Goal: Contribute content: Contribute content

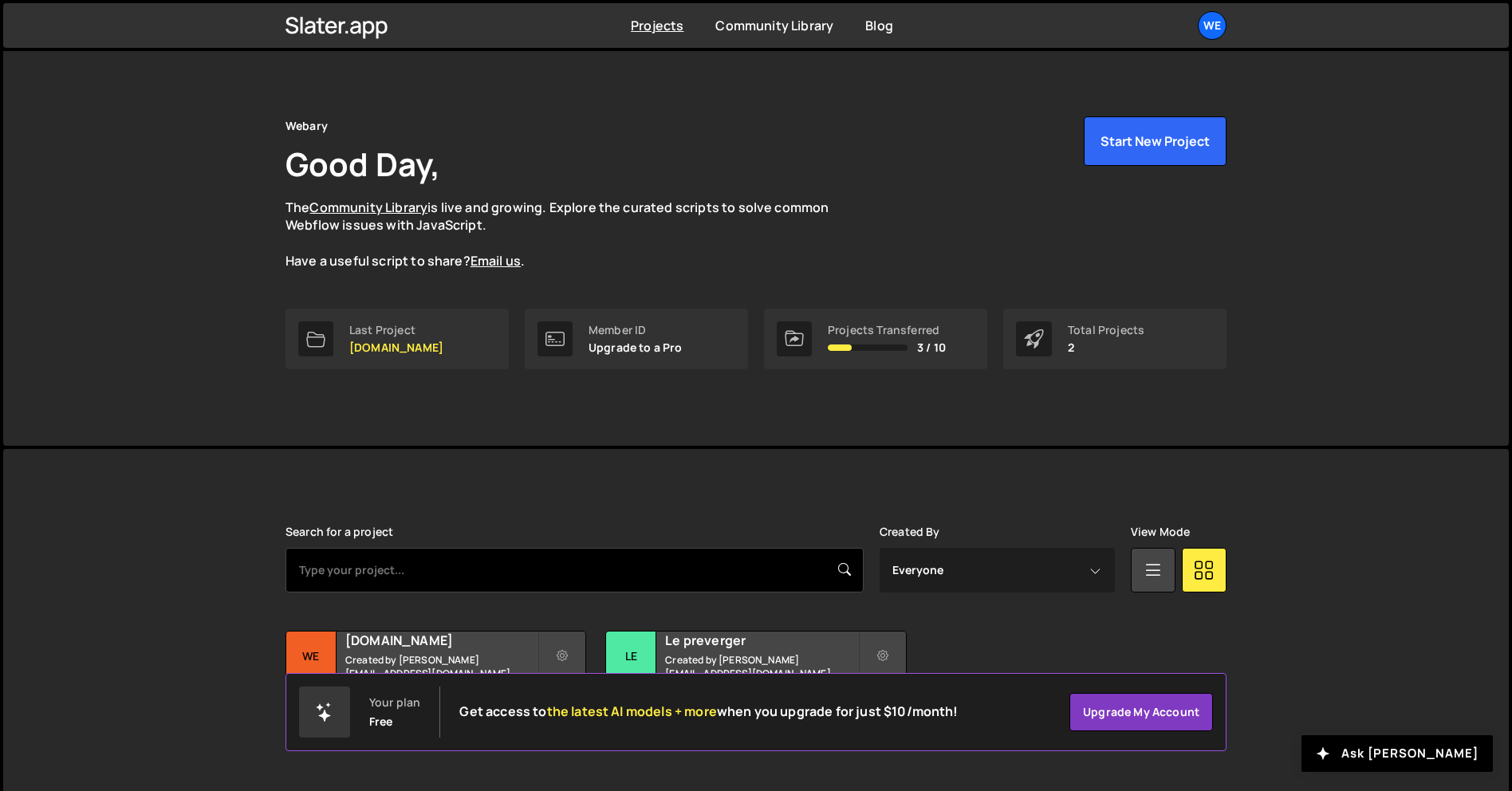
scroll to position [31, 0]
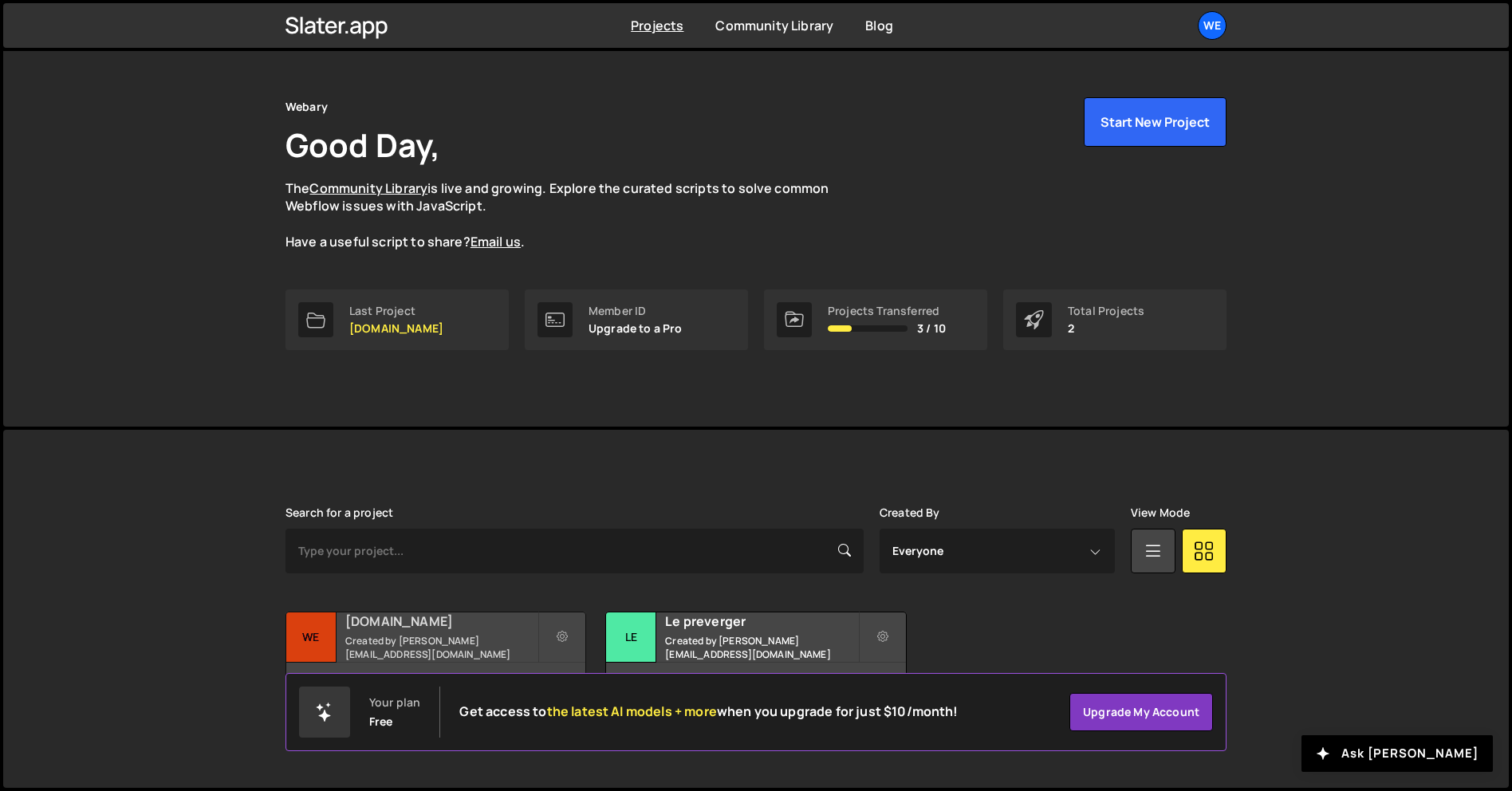
click at [510, 668] on div "7 pages, last updated by [DATE]" at bounding box center [436, 686] width 299 height 48
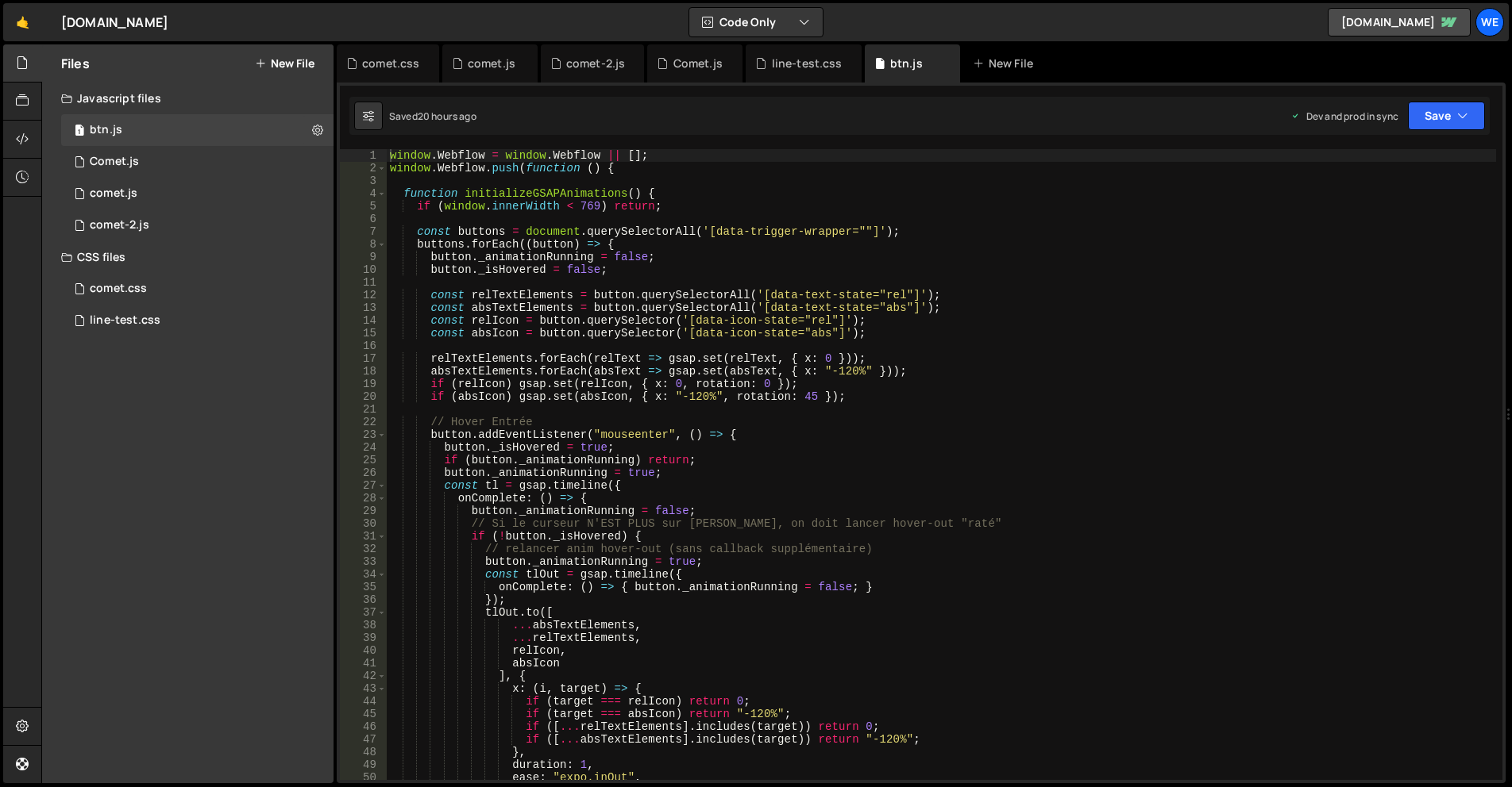
click at [284, 59] on button "New File" at bounding box center [284, 63] width 59 height 13
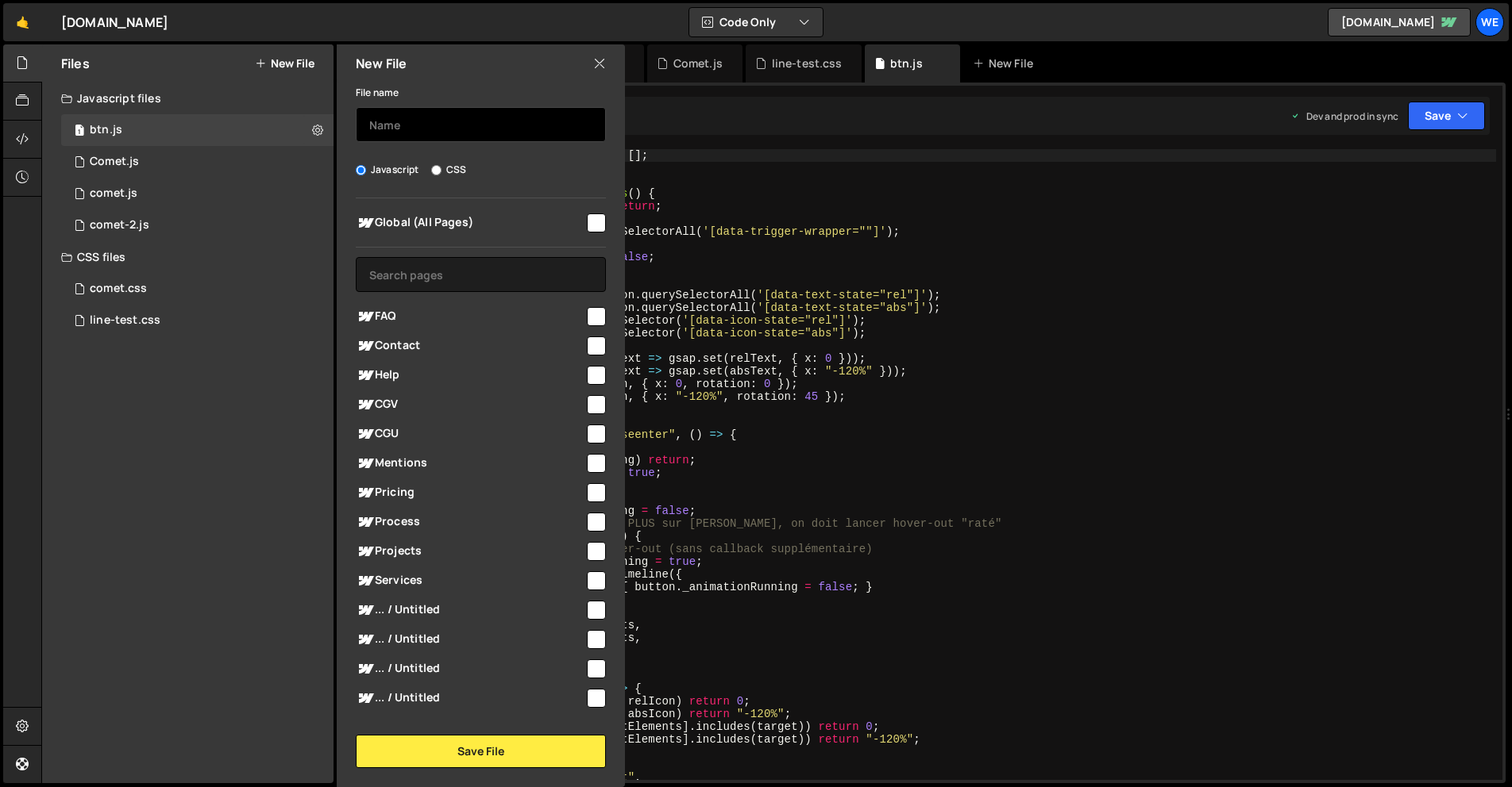
click at [441, 126] on input "text" at bounding box center [480, 124] width 250 height 35
type input "navbar-add-scrool"
click at [586, 218] on input "checkbox" at bounding box center [596, 223] width 19 height 19
checkbox input "true"
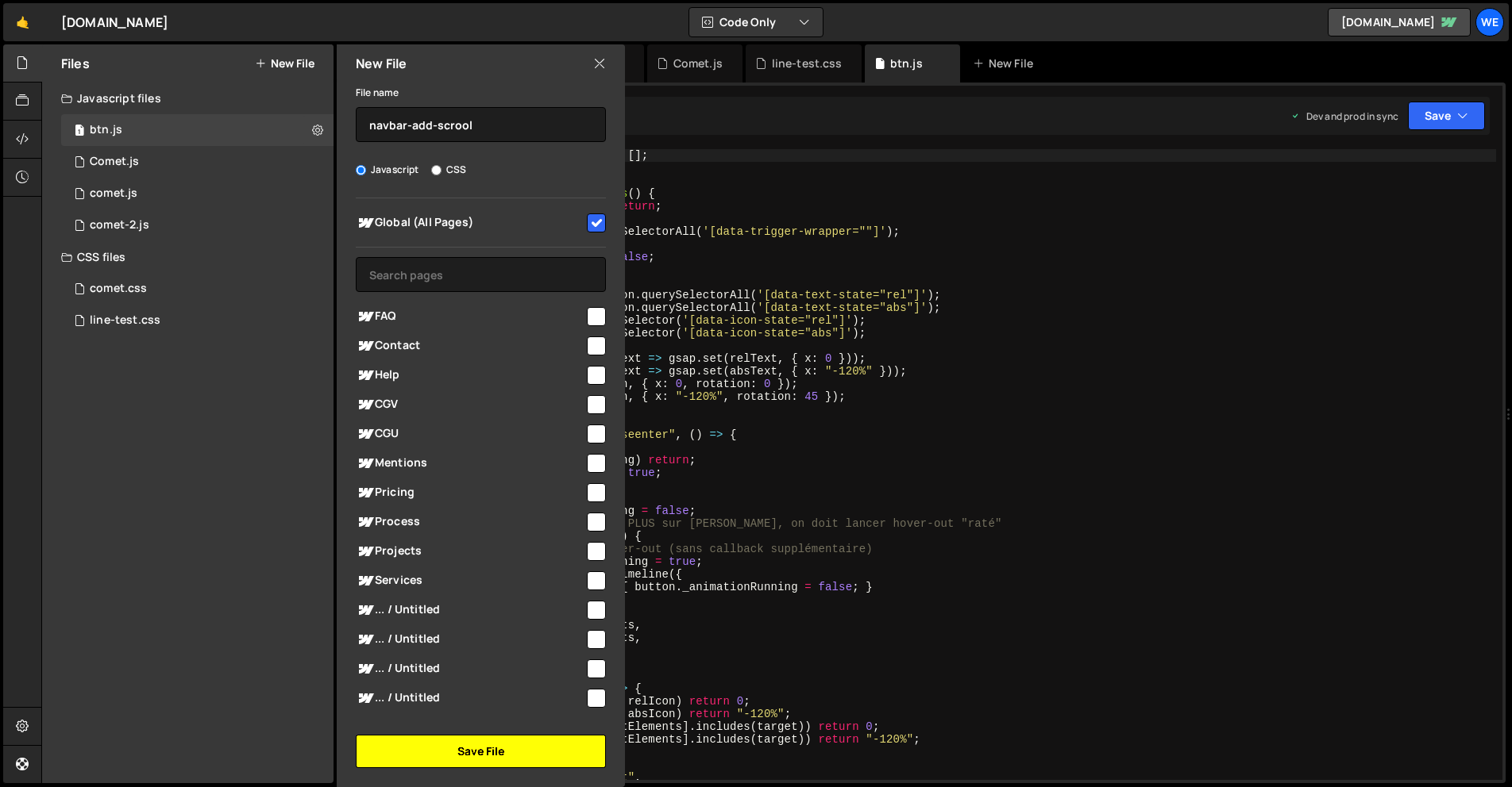
click at [559, 759] on button "Save File" at bounding box center [480, 751] width 250 height 33
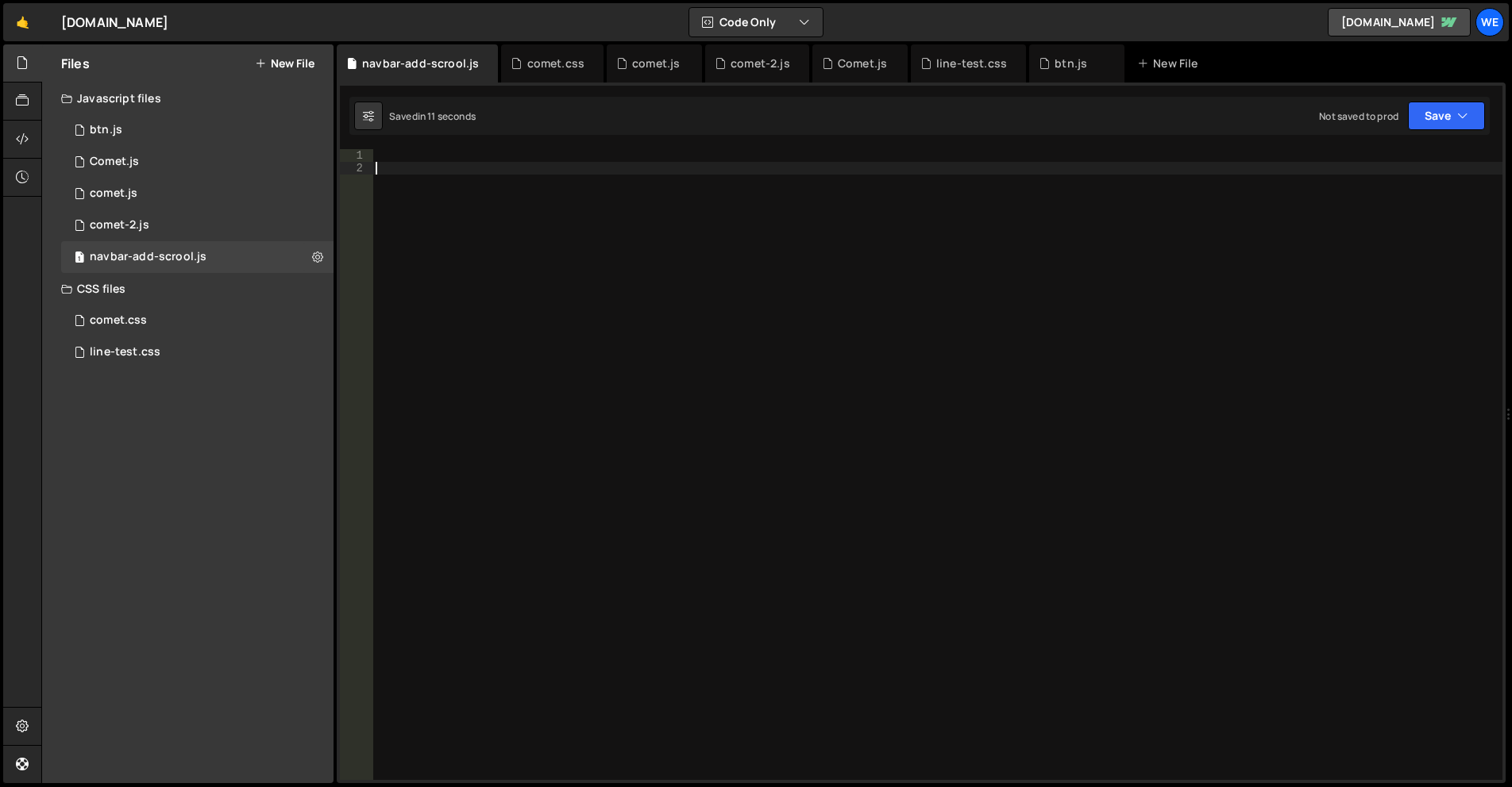
drag, startPoint x: 805, startPoint y: 471, endPoint x: 813, endPoint y: 462, distance: 12.0
click at [804, 467] on div at bounding box center [937, 477] width 1130 height 657
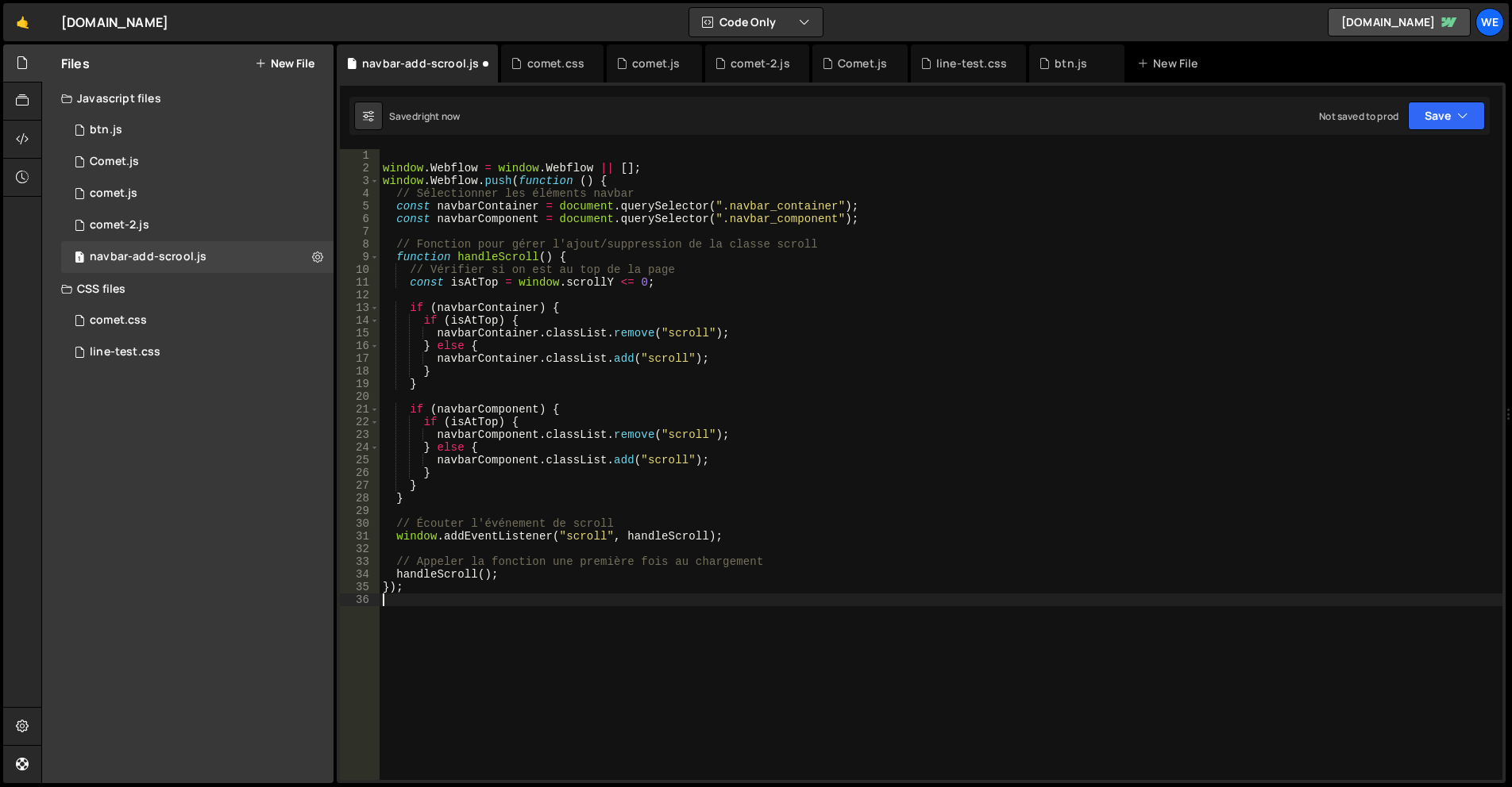
click at [898, 223] on div "window . Webflow = window . Webflow || [ ] ; window . Webflow . push ( function…" at bounding box center [940, 477] width 1123 height 657
click at [785, 359] on div "window . Webflow = window . Webflow || [ ] ; window . Webflow . push ( function…" at bounding box center [940, 477] width 1123 height 657
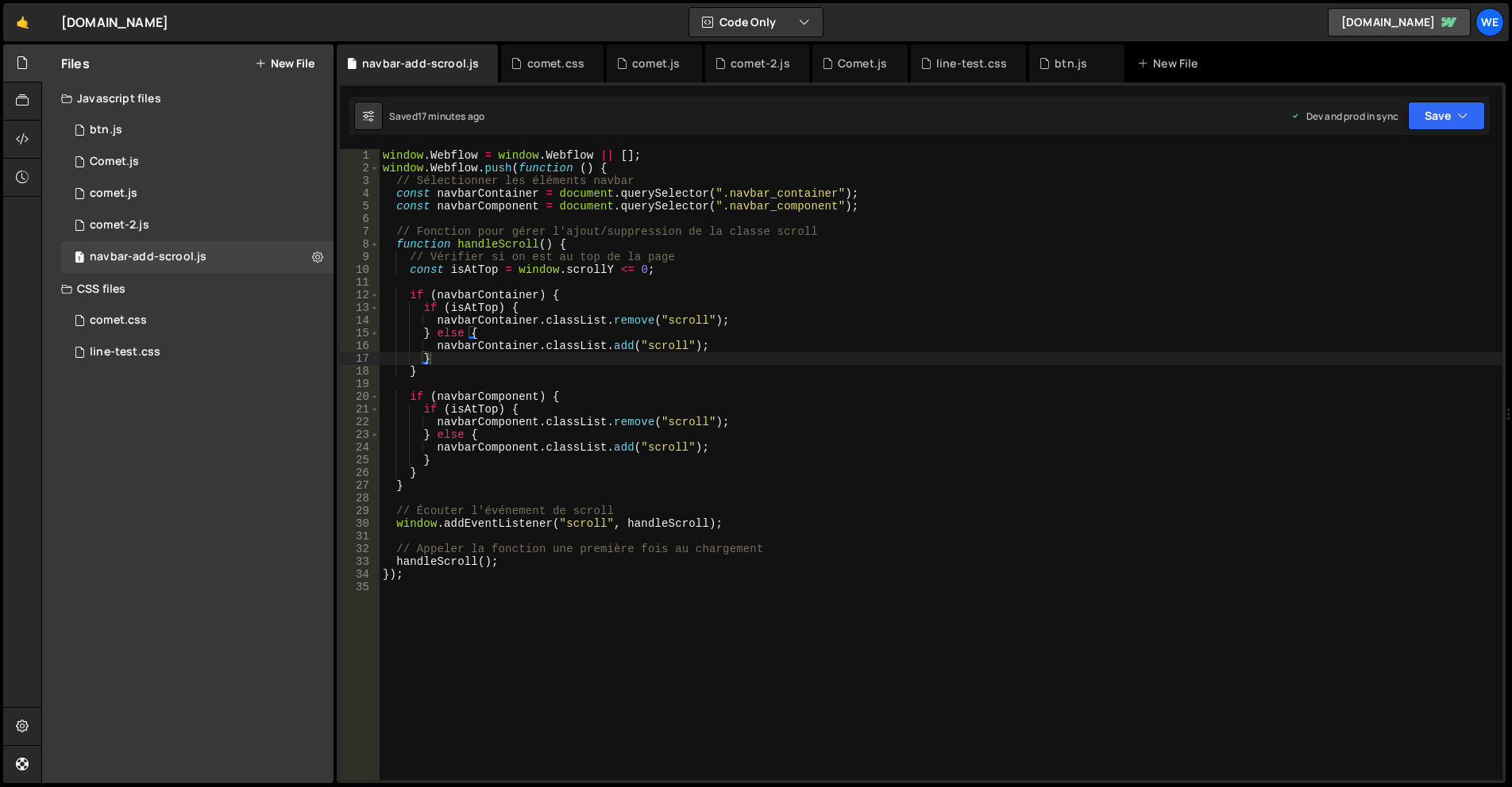
click at [632, 296] on div "window . Webflow = window . Webflow || [ ] ; window . Webflow . push ( function…" at bounding box center [940, 477] width 1123 height 657
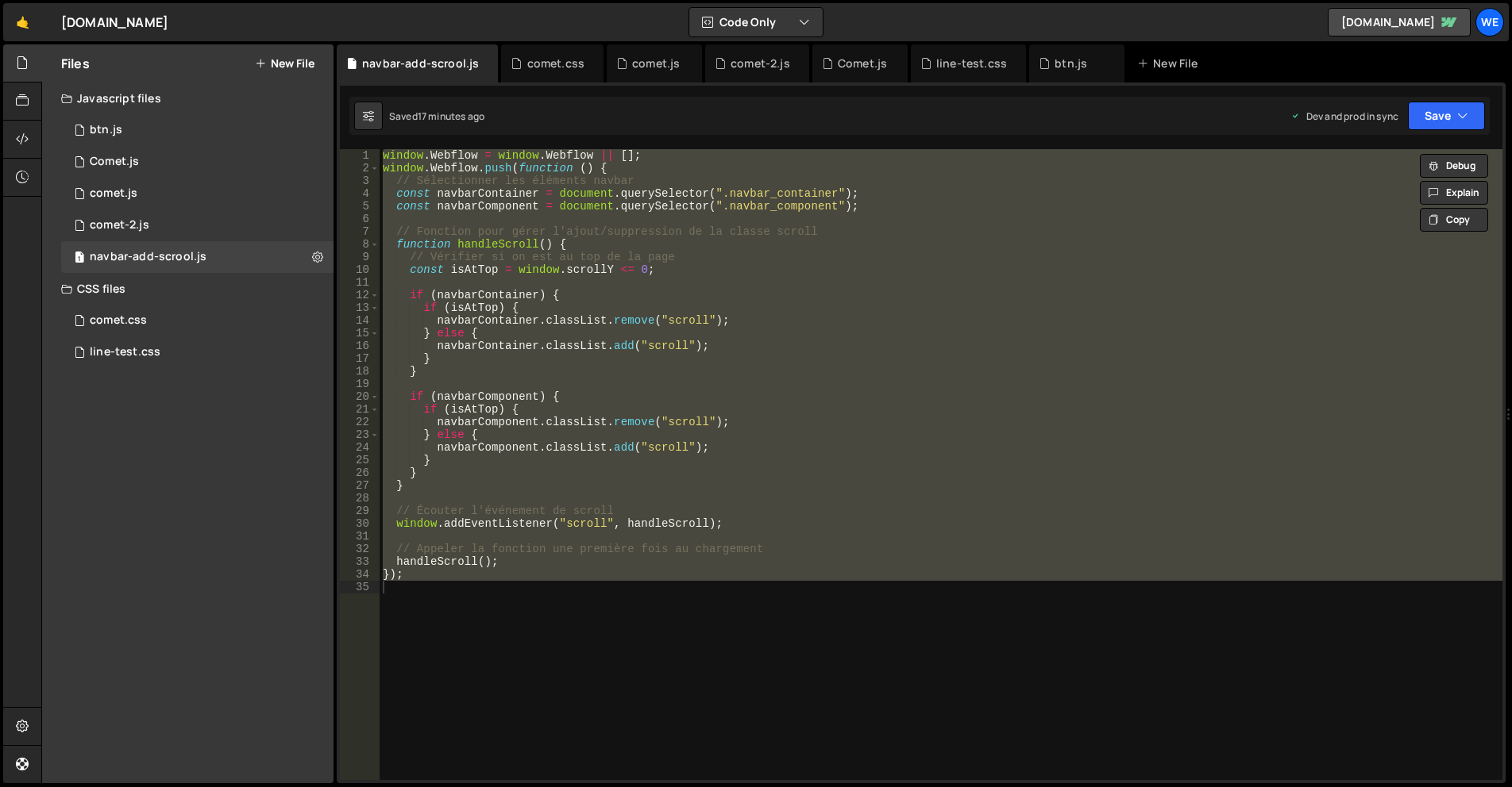
click at [842, 391] on div "window . Webflow = window . Webflow || [ ] ; window . Webflow . push ( function…" at bounding box center [940, 465] width 1123 height 631
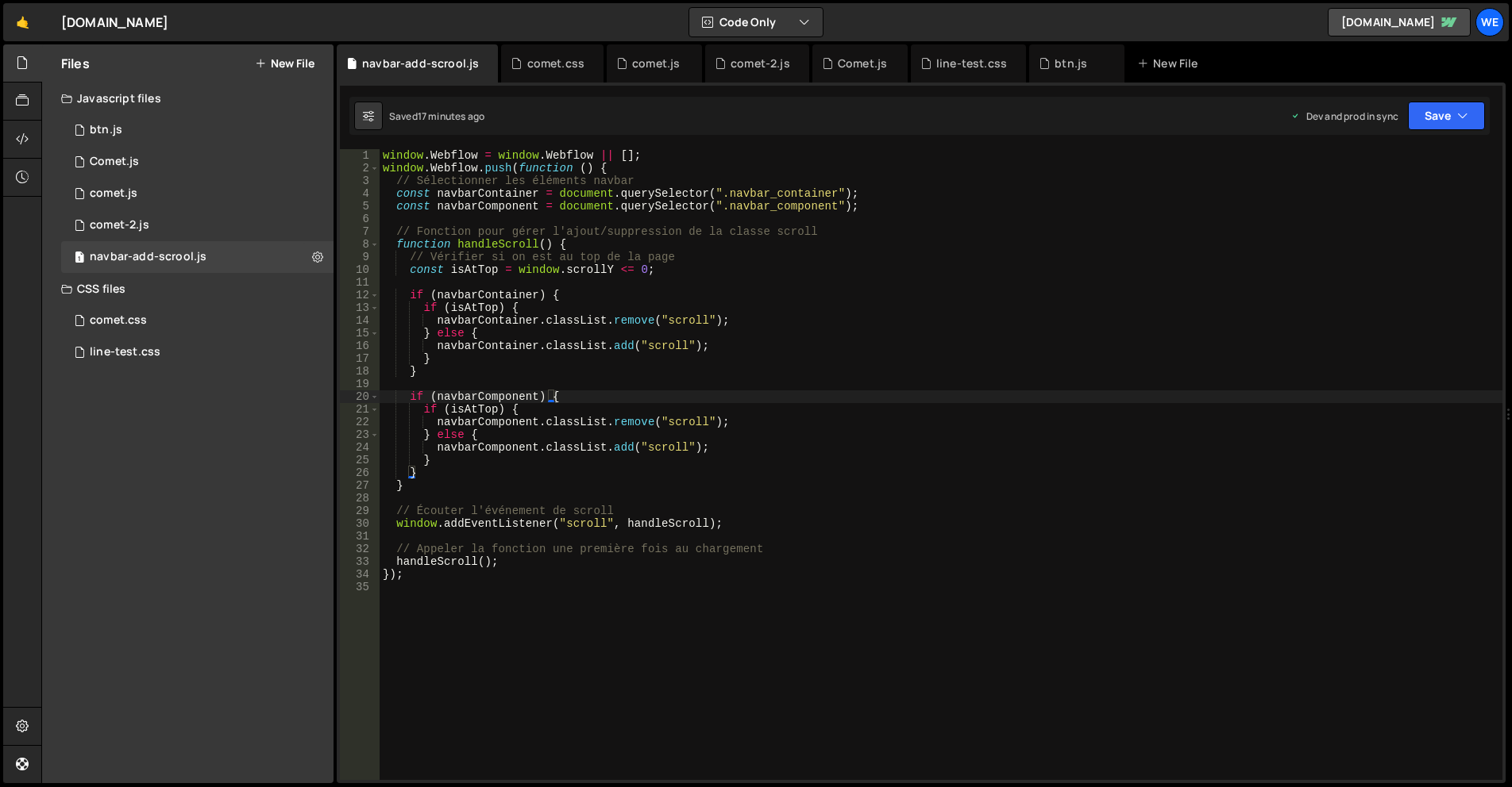
click at [857, 456] on div "window . Webflow = window . Webflow || [ ] ; window . Webflow . push ( function…" at bounding box center [940, 477] width 1123 height 657
type textarea "});"
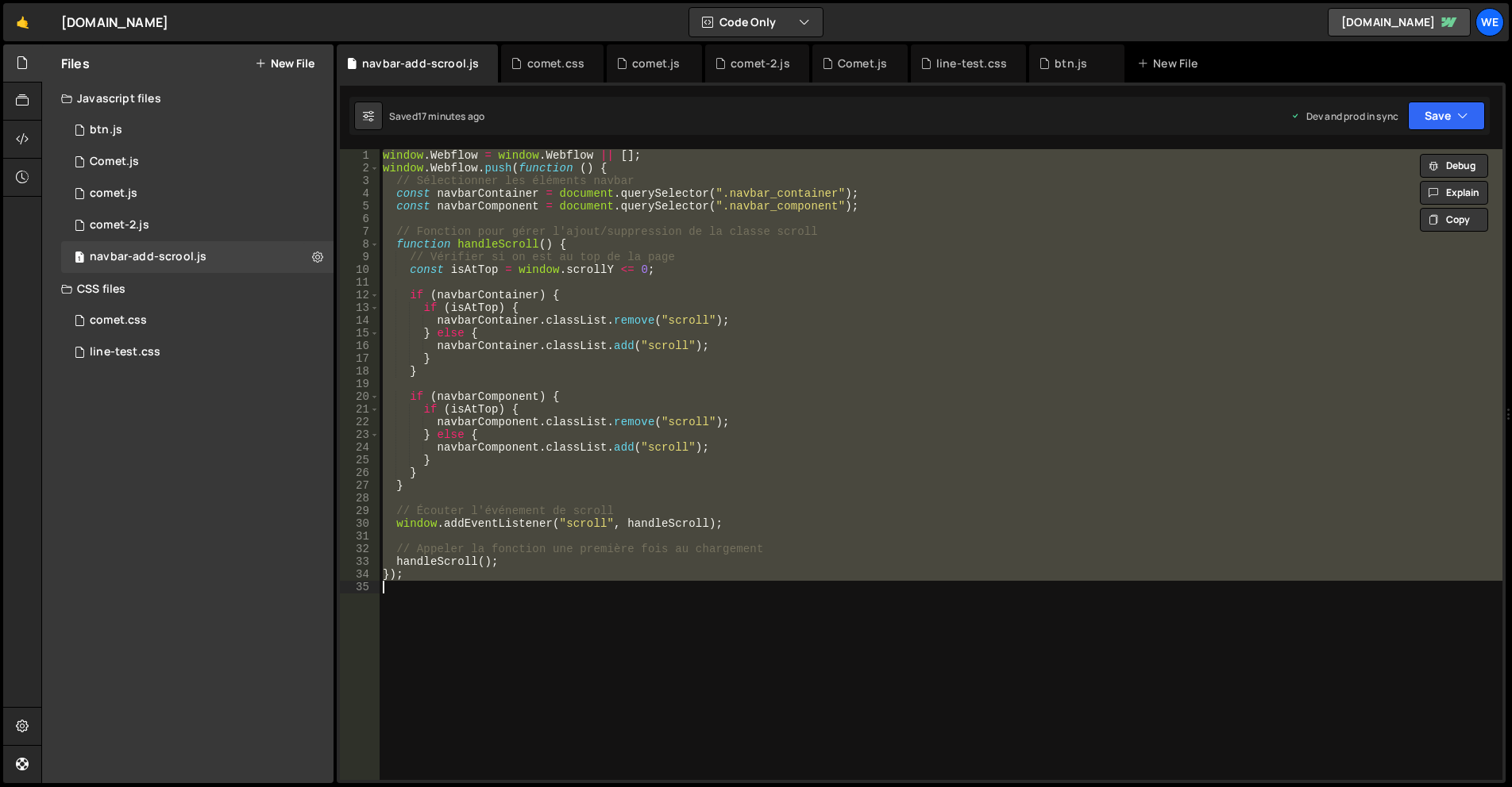
paste textarea
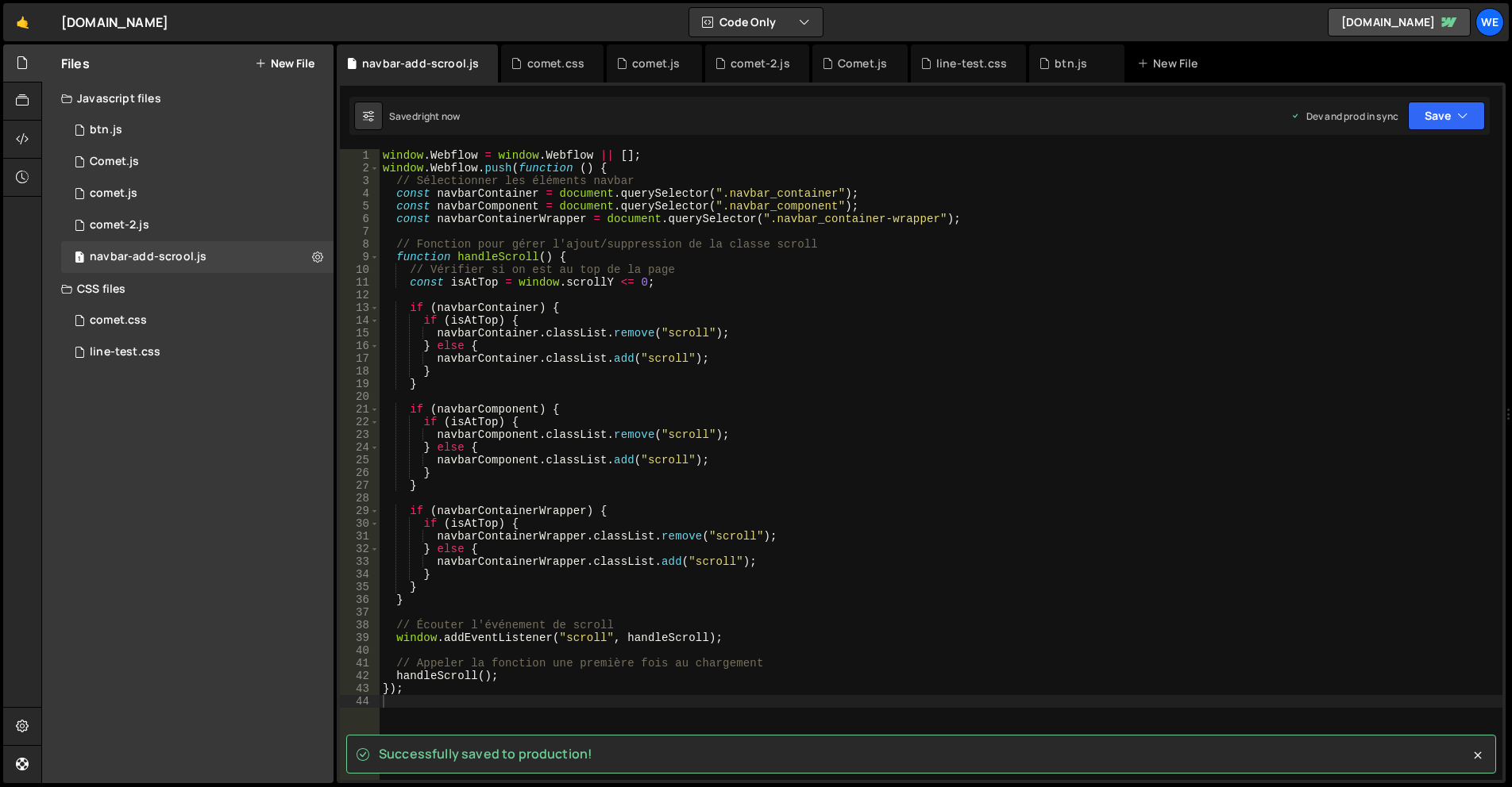
click at [314, 392] on div "Files New File Javascript files 1 btn.js 0 1 Comet.js 0 1 comet.js 0 1 comet-2.…" at bounding box center [187, 414] width 291 height 739
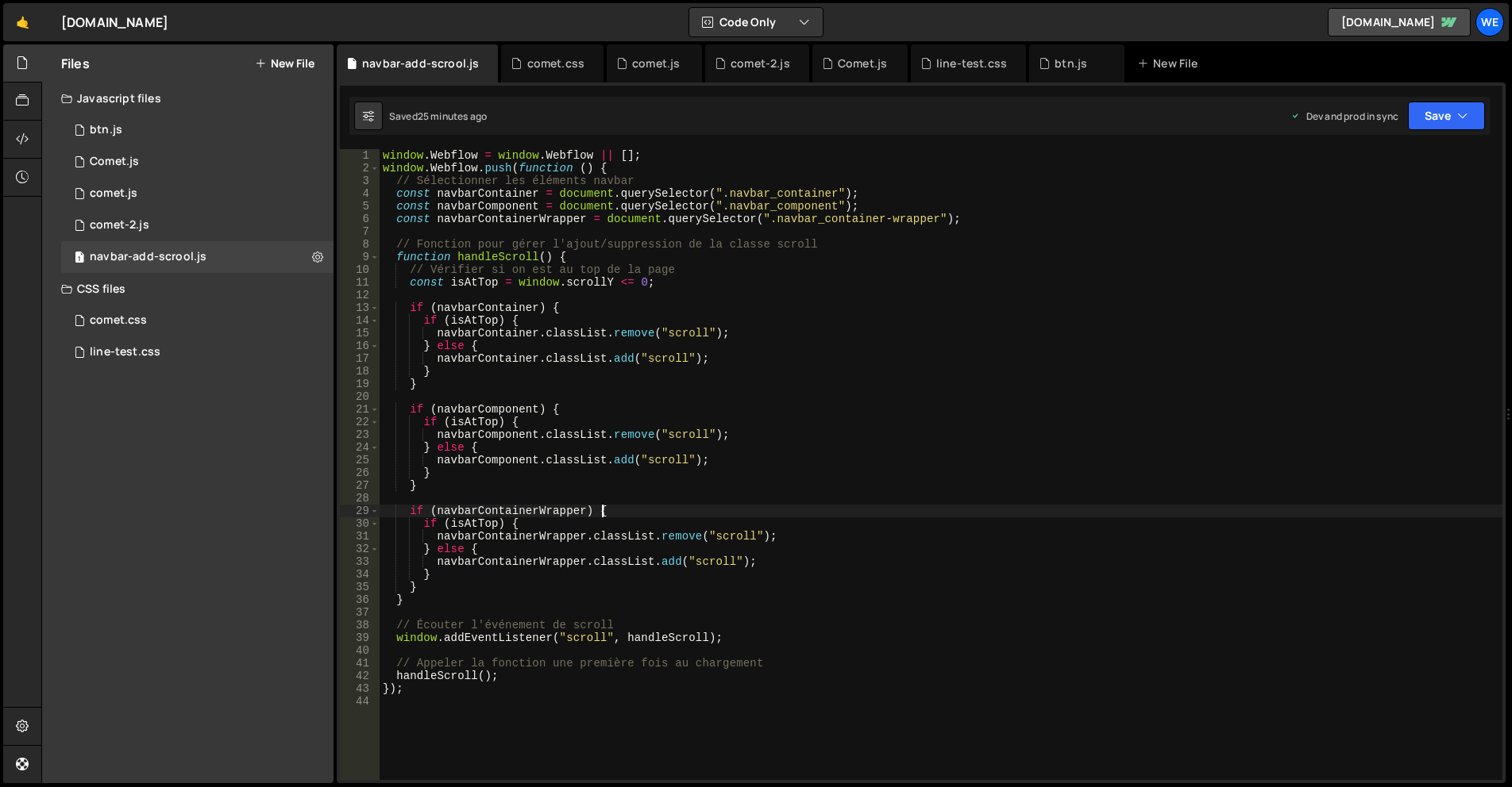
drag, startPoint x: 723, startPoint y: 506, endPoint x: 741, endPoint y: 509, distance: 18.2
click at [723, 505] on div "window . Webflow = window . Webflow || [ ] ; window . Webflow . push ( function…" at bounding box center [940, 477] width 1123 height 657
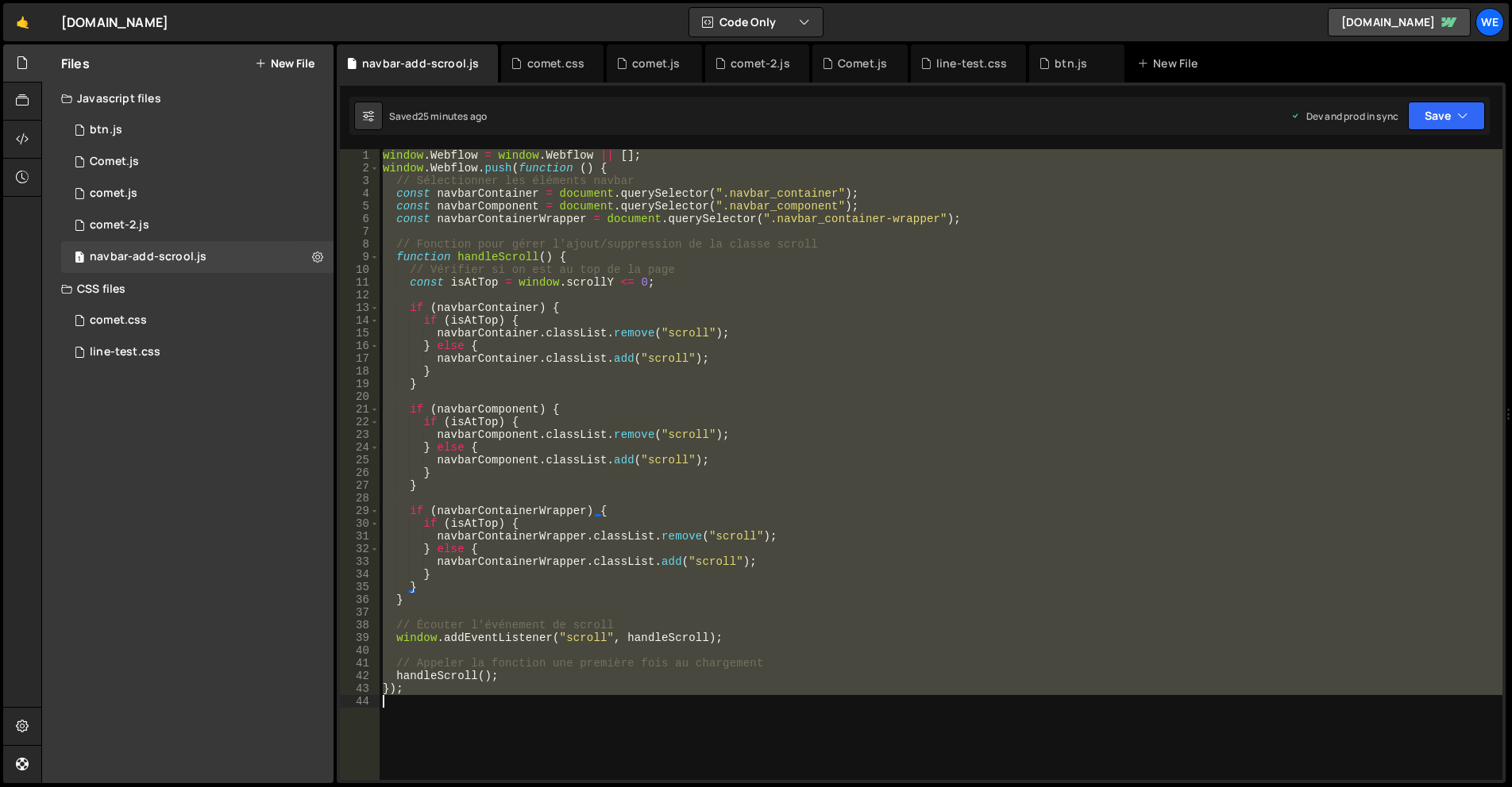
type textarea "});"
click at [272, 64] on button "New File" at bounding box center [284, 63] width 59 height 13
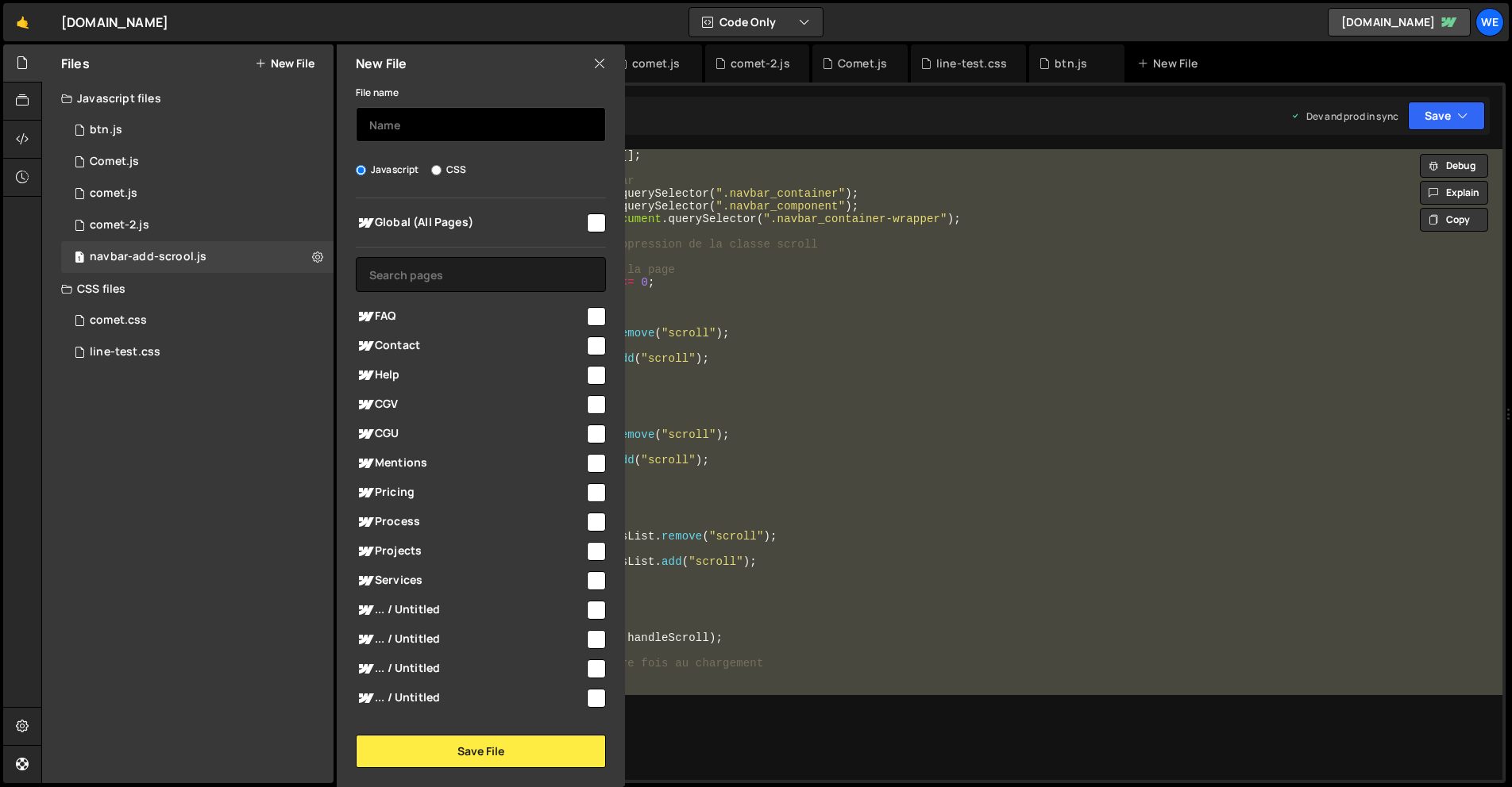
click at [401, 135] on input "text" at bounding box center [480, 124] width 250 height 35
type input "con"
drag, startPoint x: 589, startPoint y: 231, endPoint x: 581, endPoint y: 435, distance: 204.2
click at [589, 231] on input "checkbox" at bounding box center [596, 223] width 19 height 19
checkbox input "true"
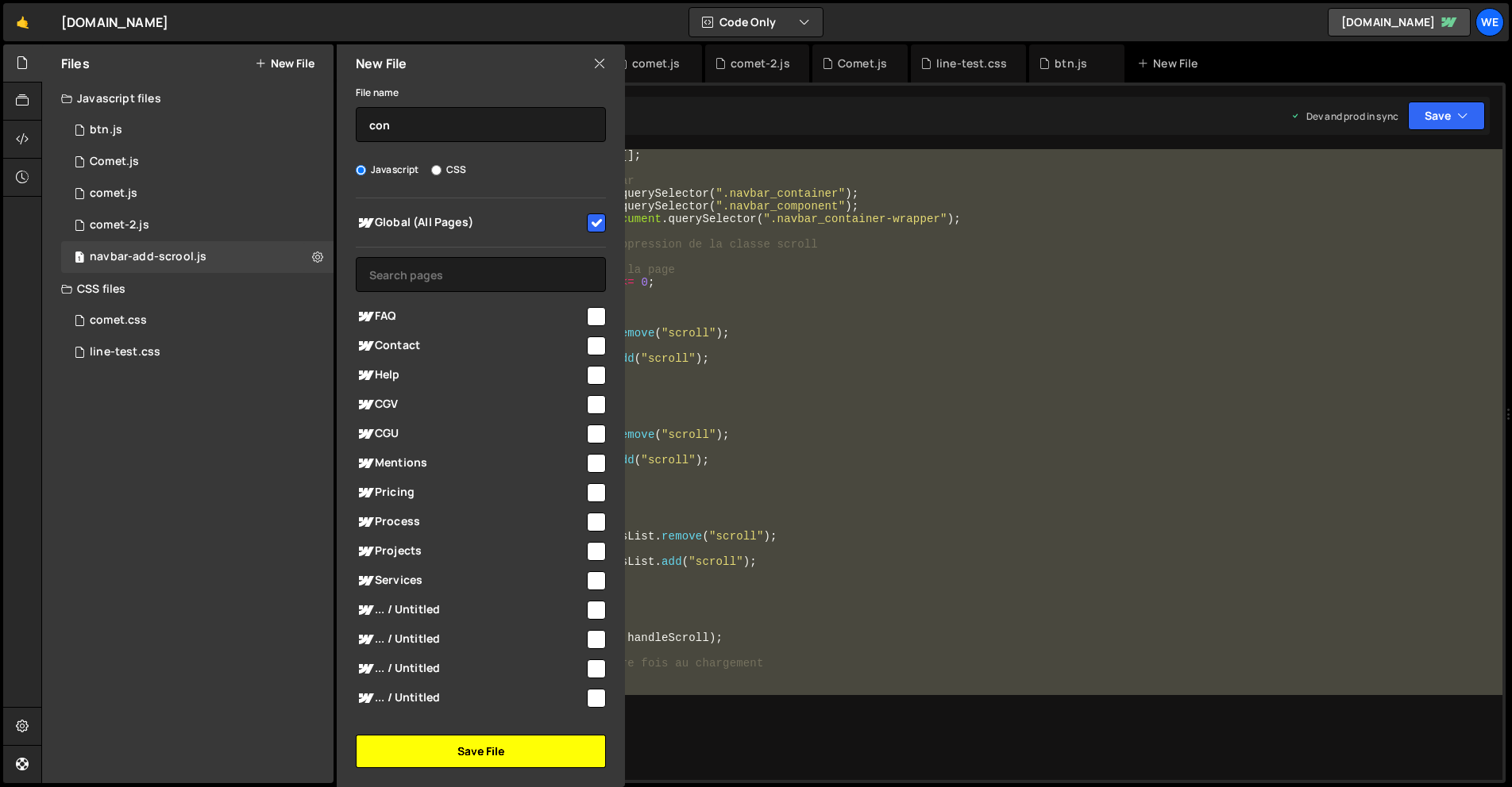
click at [480, 747] on button "Save File" at bounding box center [480, 751] width 250 height 33
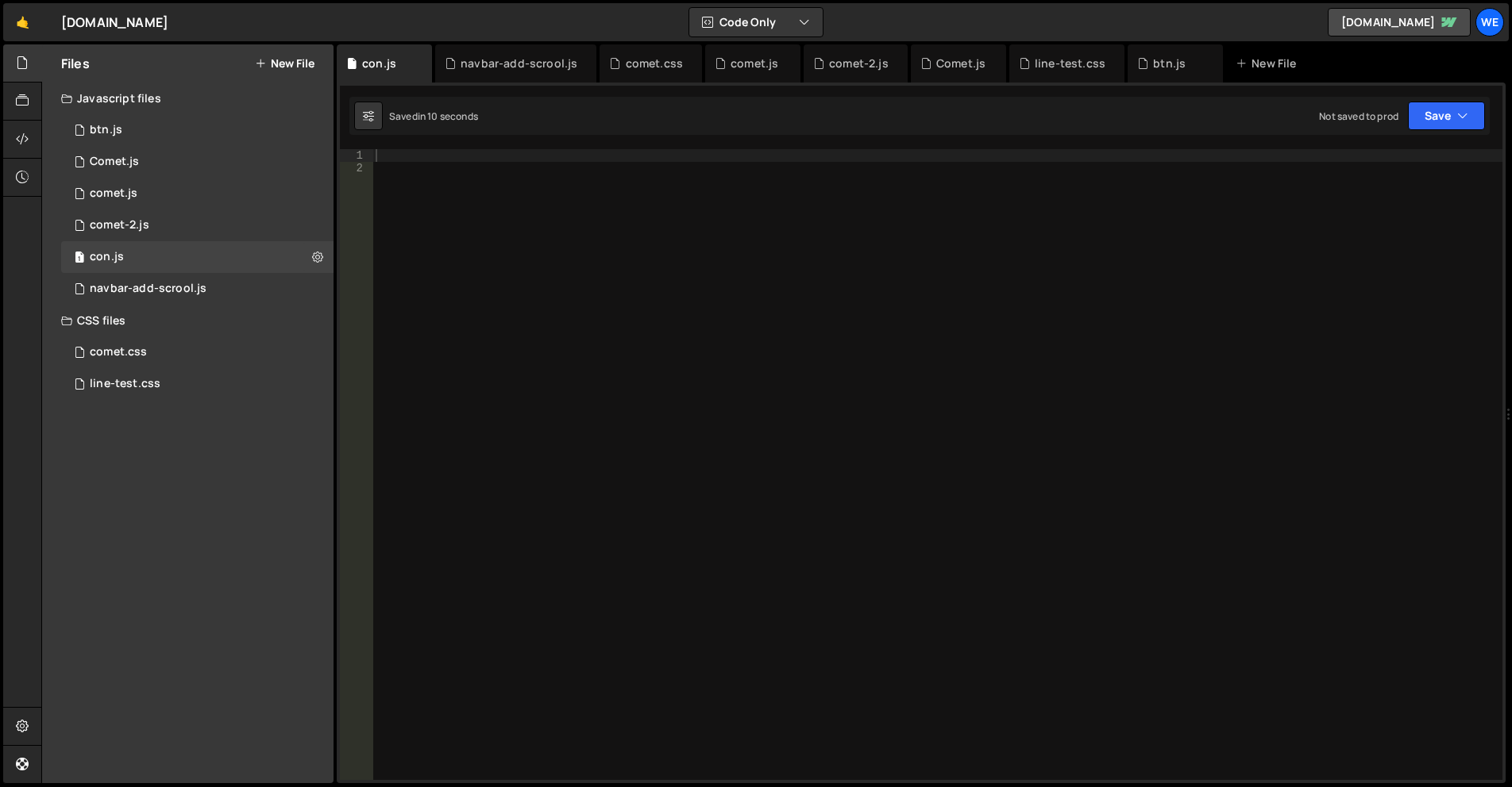
click at [753, 313] on div at bounding box center [937, 477] width 1130 height 657
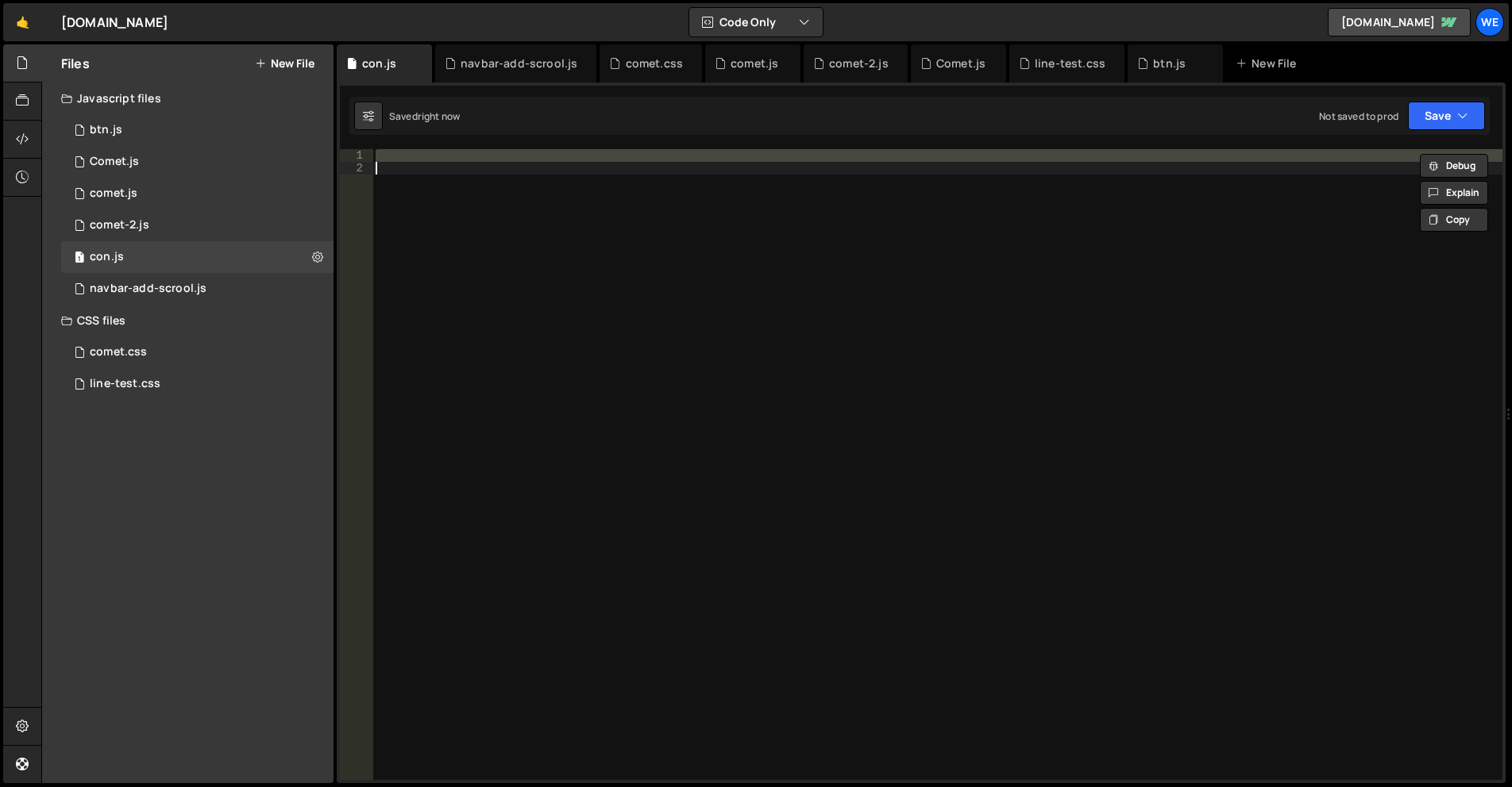
paste textarea
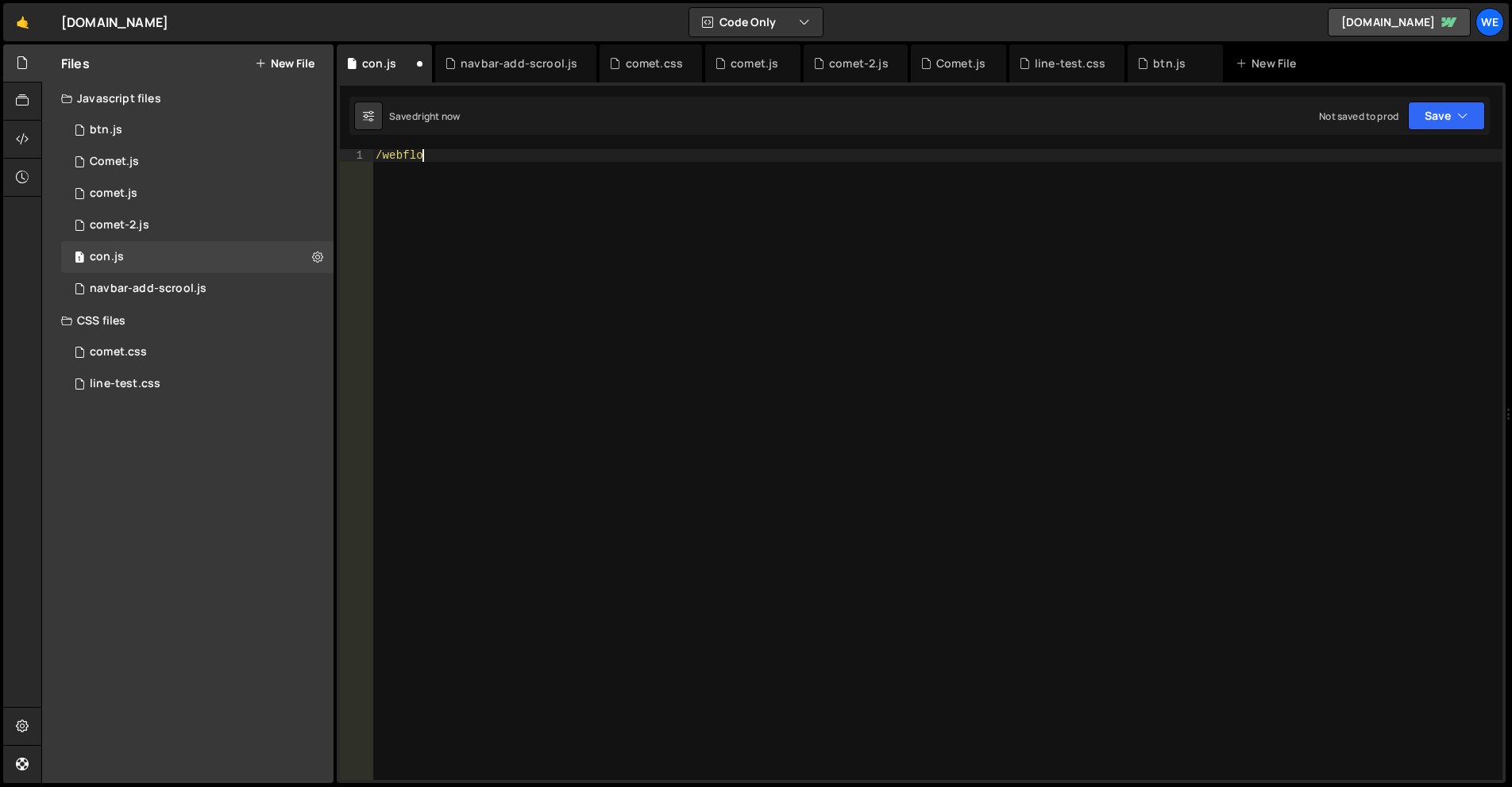
type textarea "/"
type textarea "});"
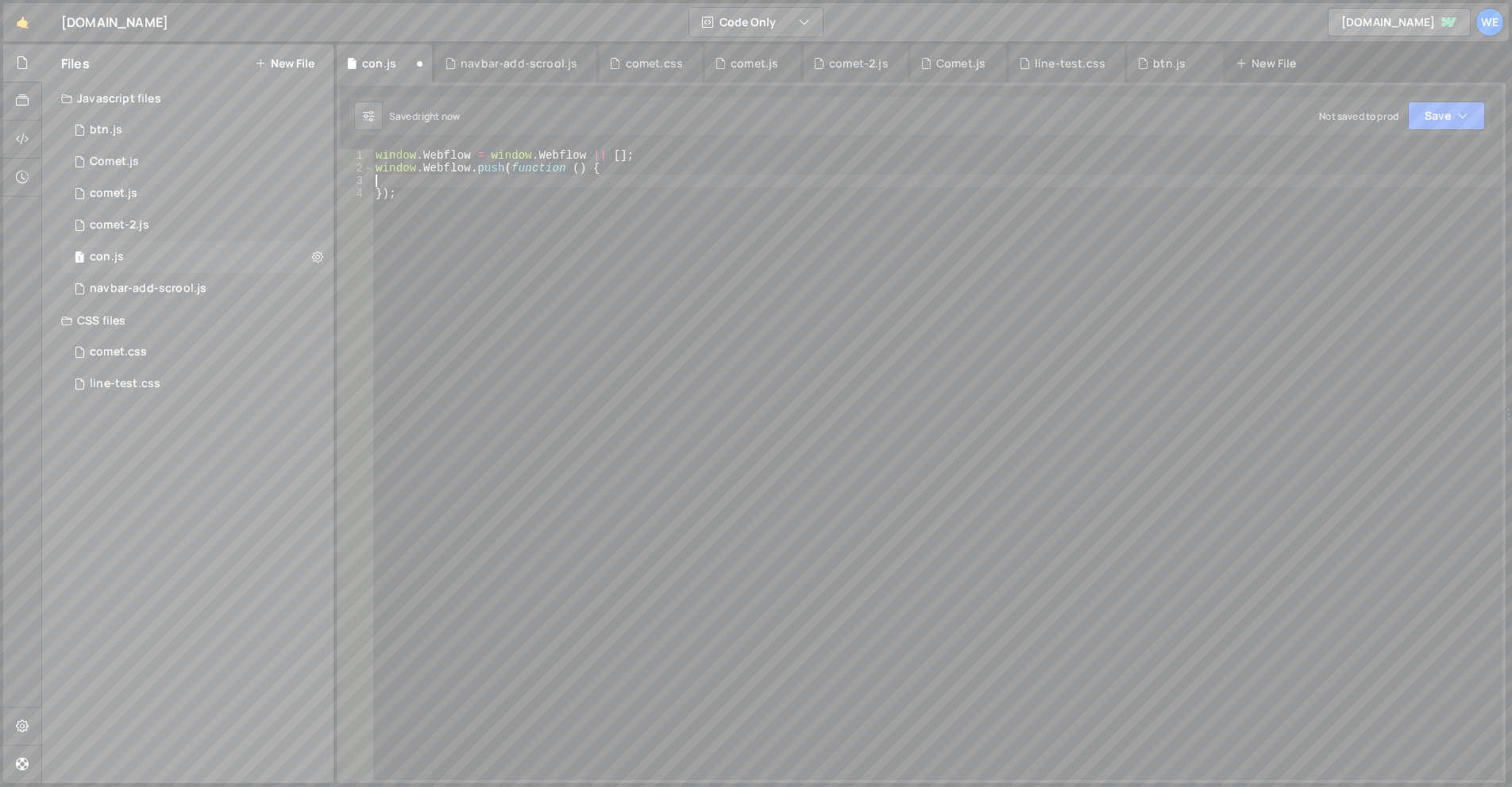
paste textarea
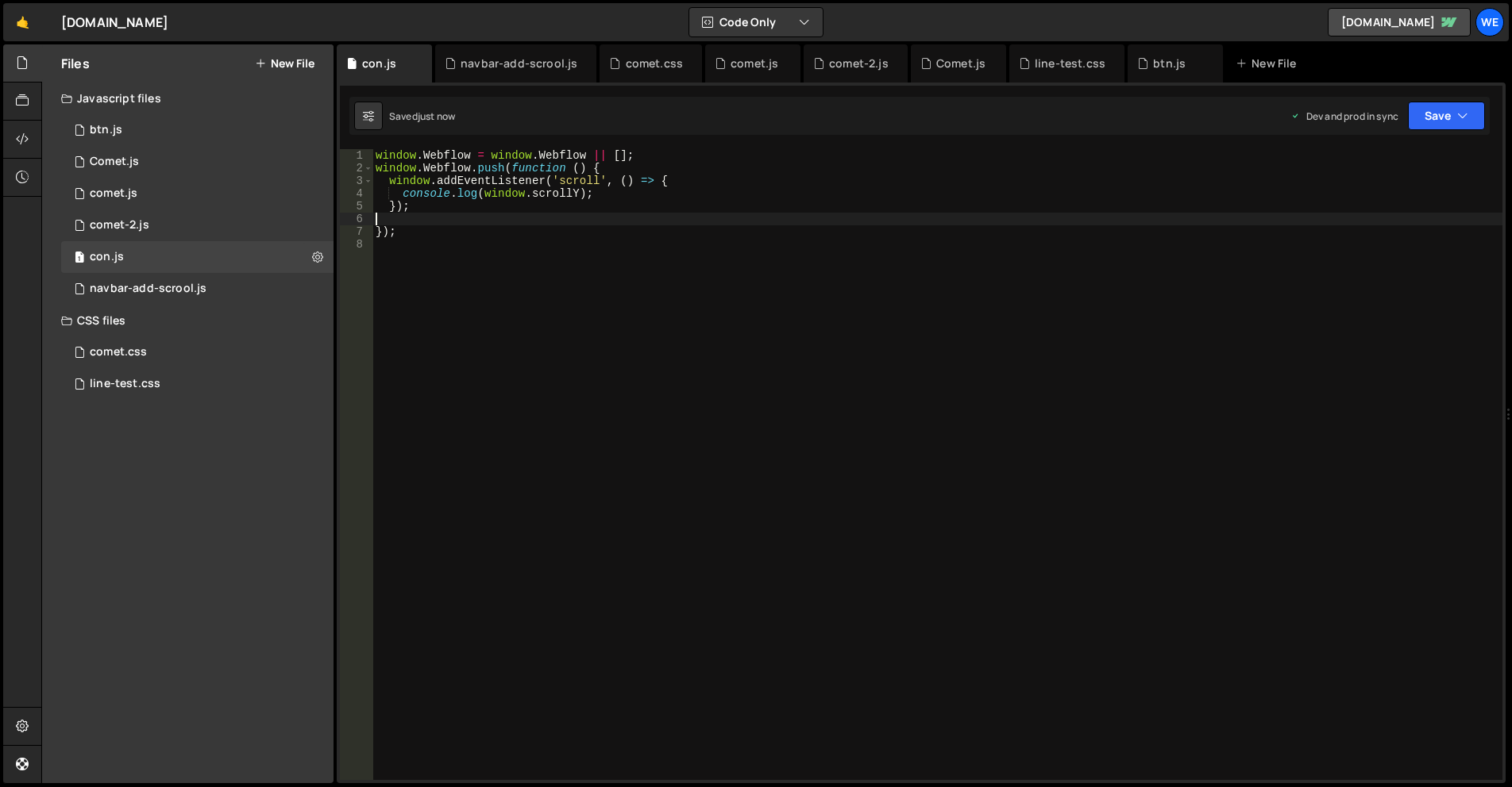
click at [873, 390] on div "window . Webflow = window . Webflow || [ ] ; window . Webflow . push ( function…" at bounding box center [937, 477] width 1130 height 657
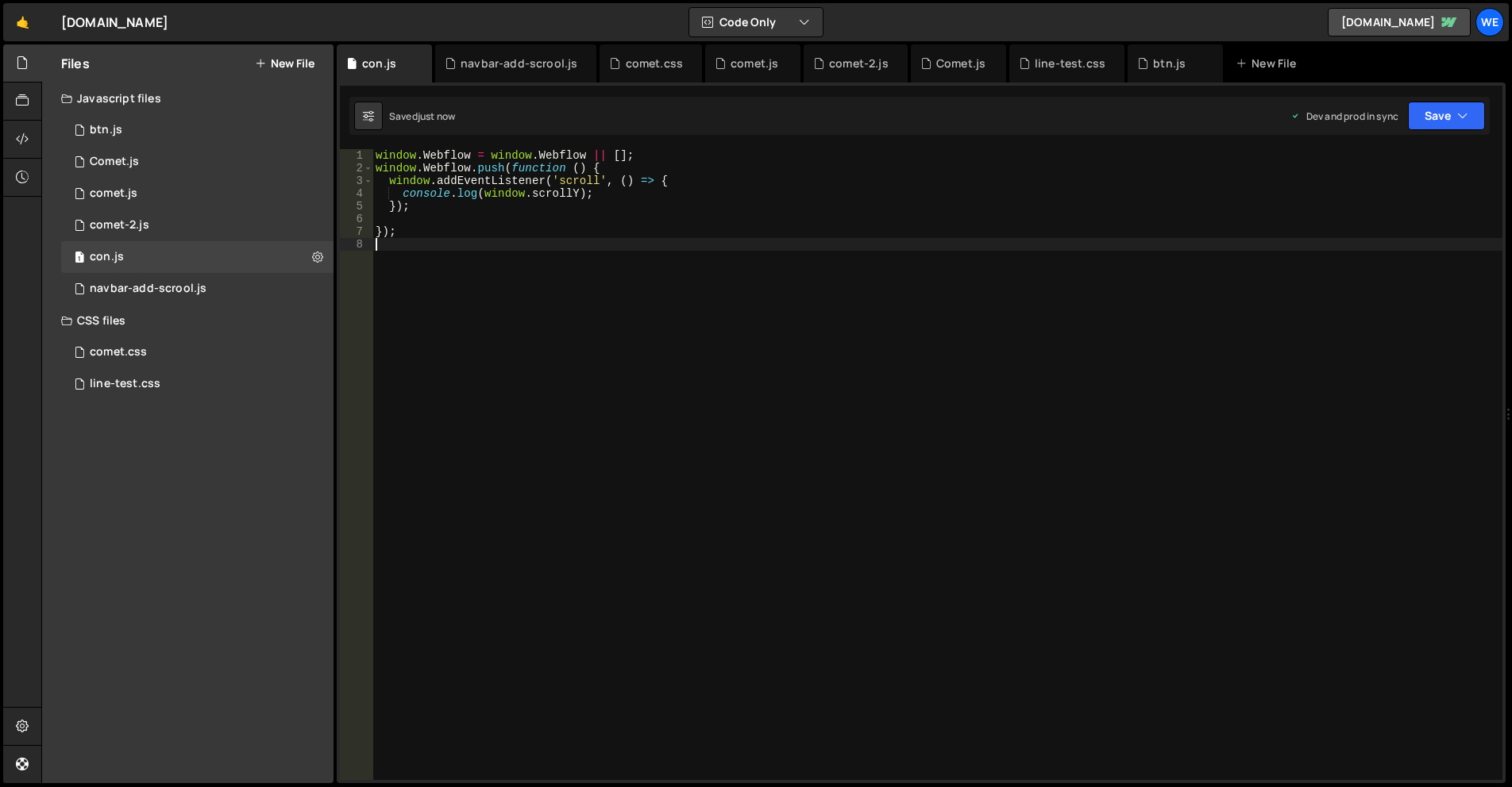
type textarea "});"
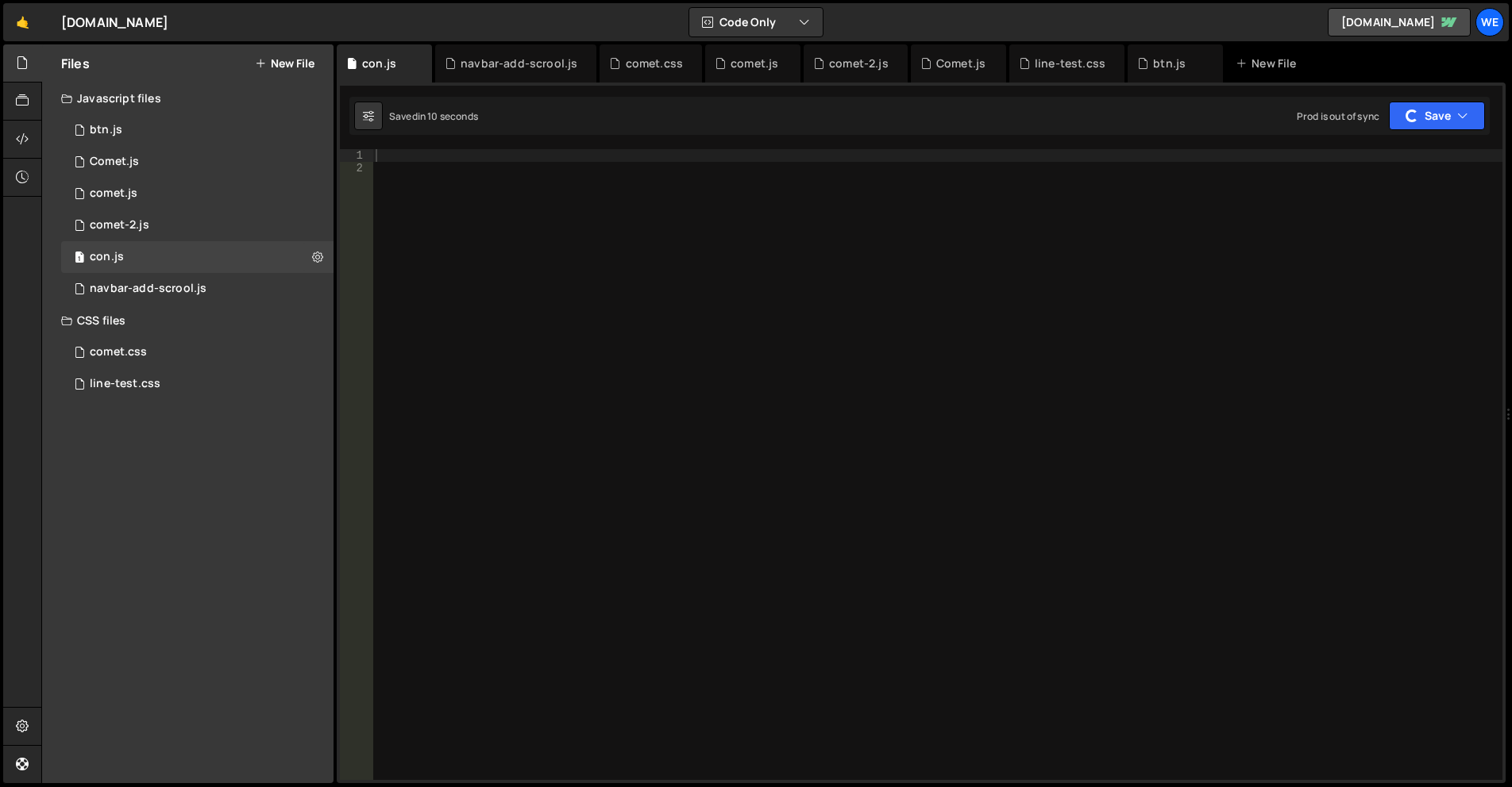
drag, startPoint x: 323, startPoint y: 256, endPoint x: 350, endPoint y: 250, distance: 27.7
click at [323, 256] on icon at bounding box center [318, 257] width 11 height 15
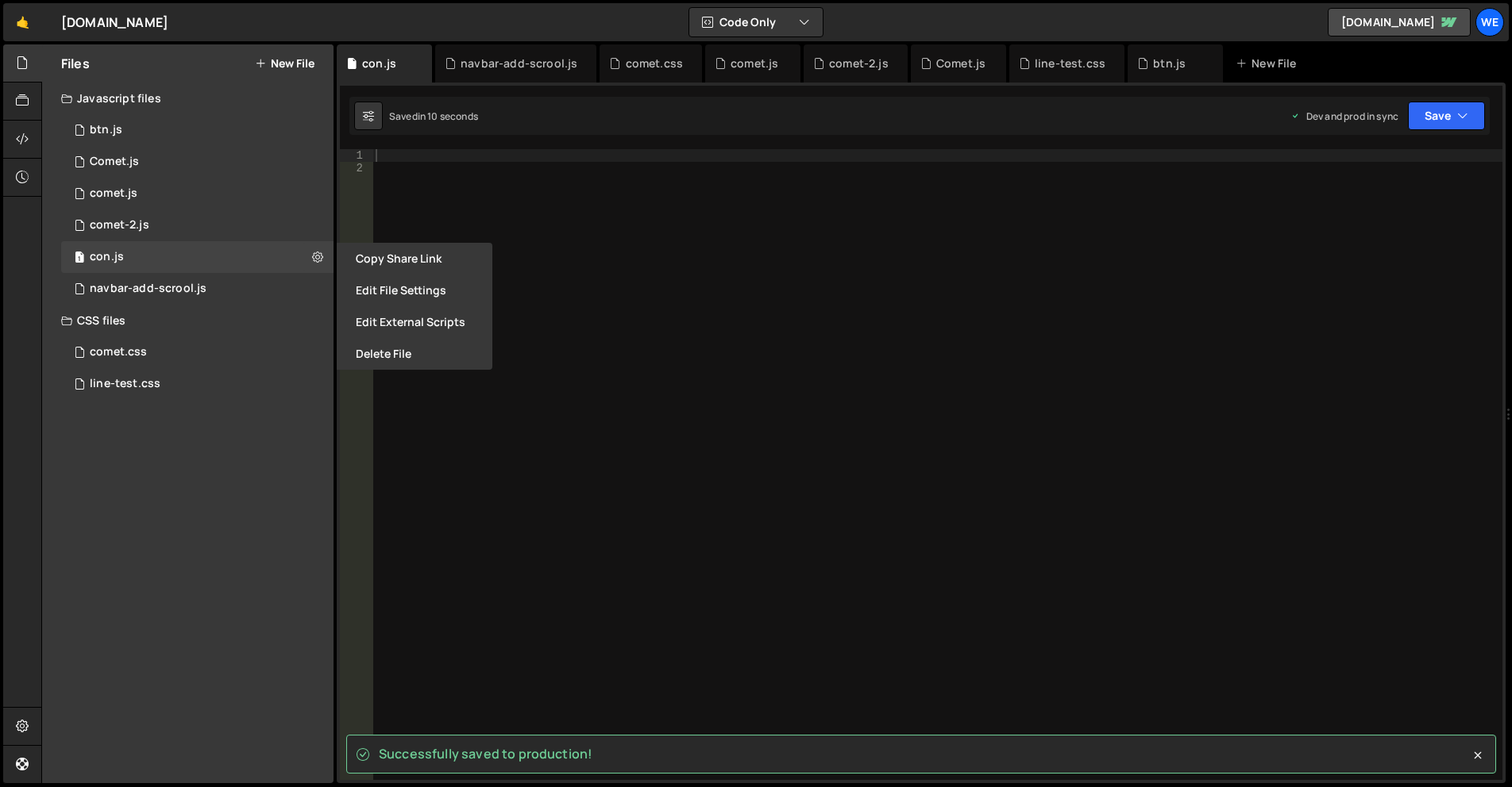
drag, startPoint x: 428, startPoint y: 345, endPoint x: 523, endPoint y: 310, distance: 101.2
click at [428, 345] on button "Delete File" at bounding box center [414, 354] width 156 height 32
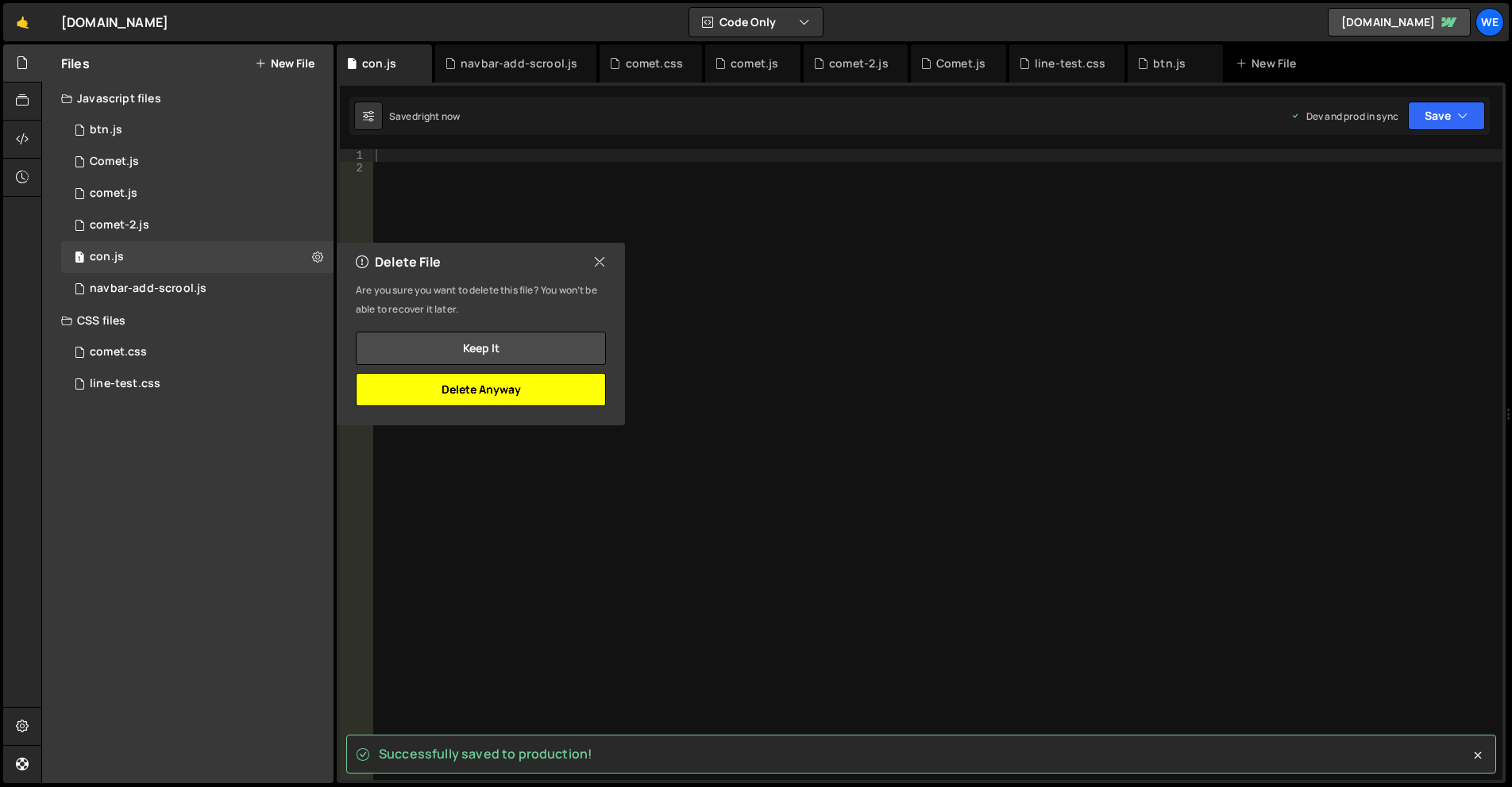
click at [546, 383] on button "Delete Anyway" at bounding box center [480, 390] width 250 height 33
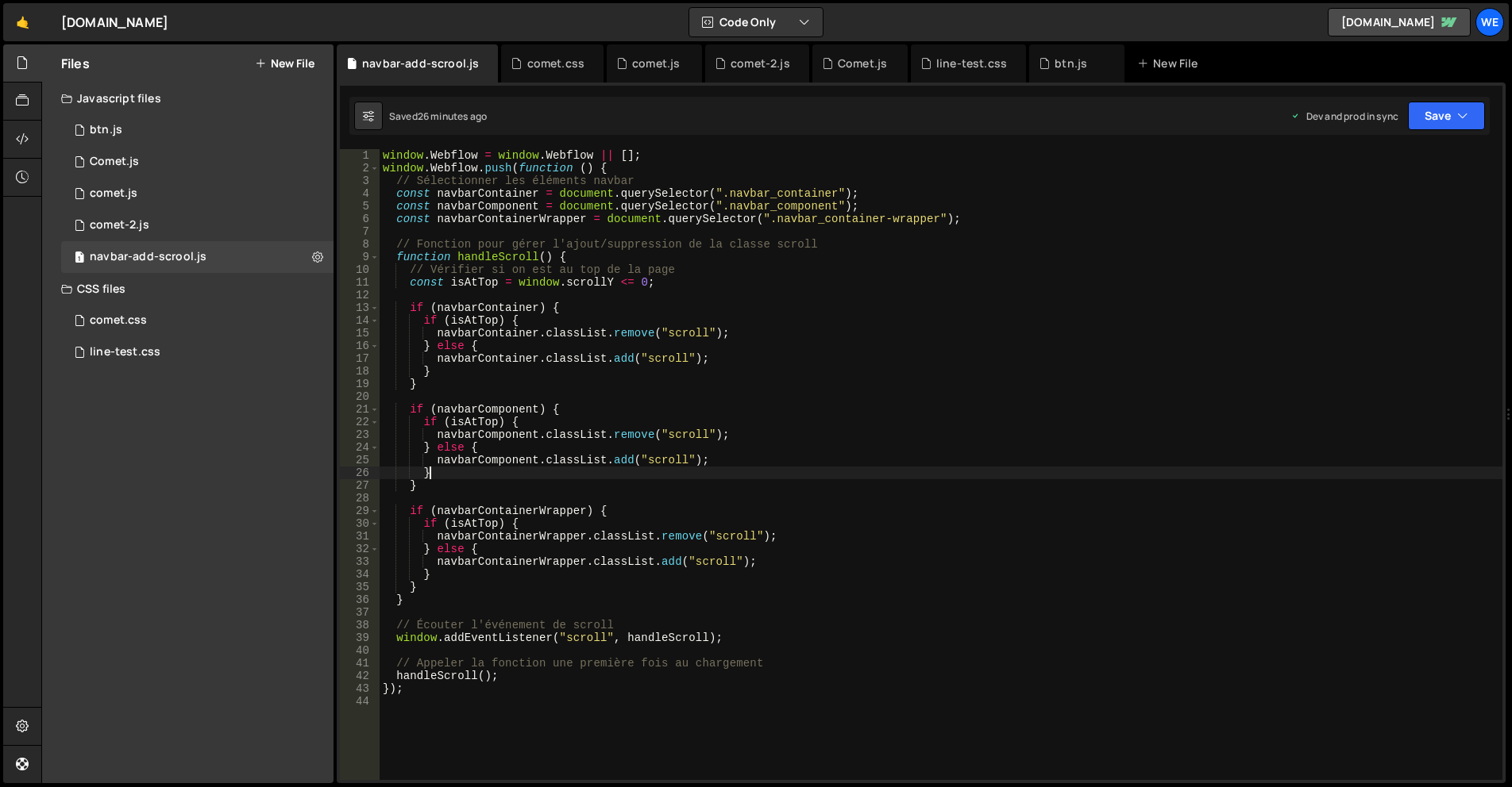
click at [552, 470] on div "window . Webflow = window . Webflow || [ ] ; window . Webflow . push ( function…" at bounding box center [940, 477] width 1123 height 657
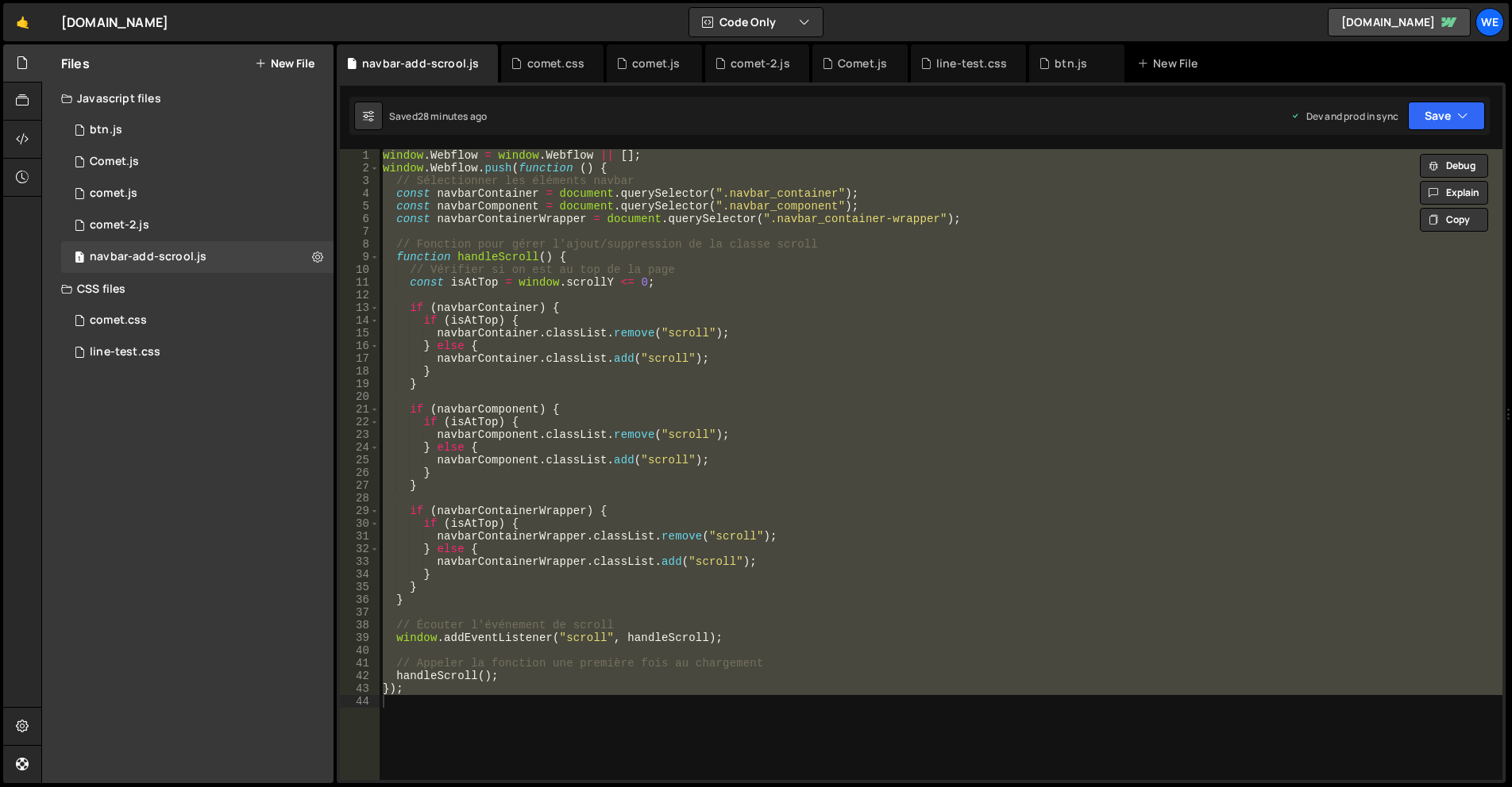
click at [734, 424] on div "window . Webflow = window . Webflow || [ ] ; window . Webflow . push ( function…" at bounding box center [940, 465] width 1123 height 631
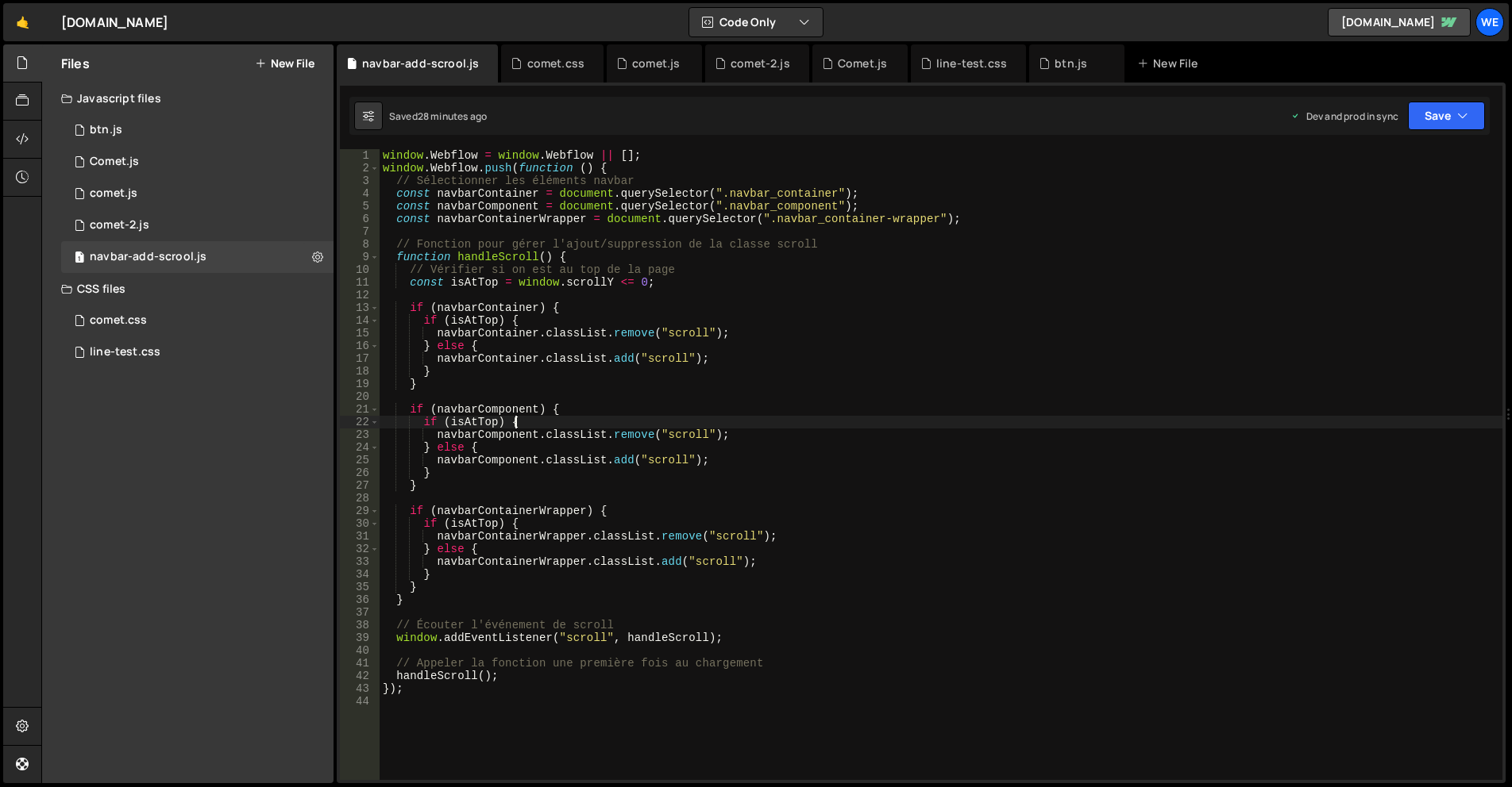
type textarea "});"
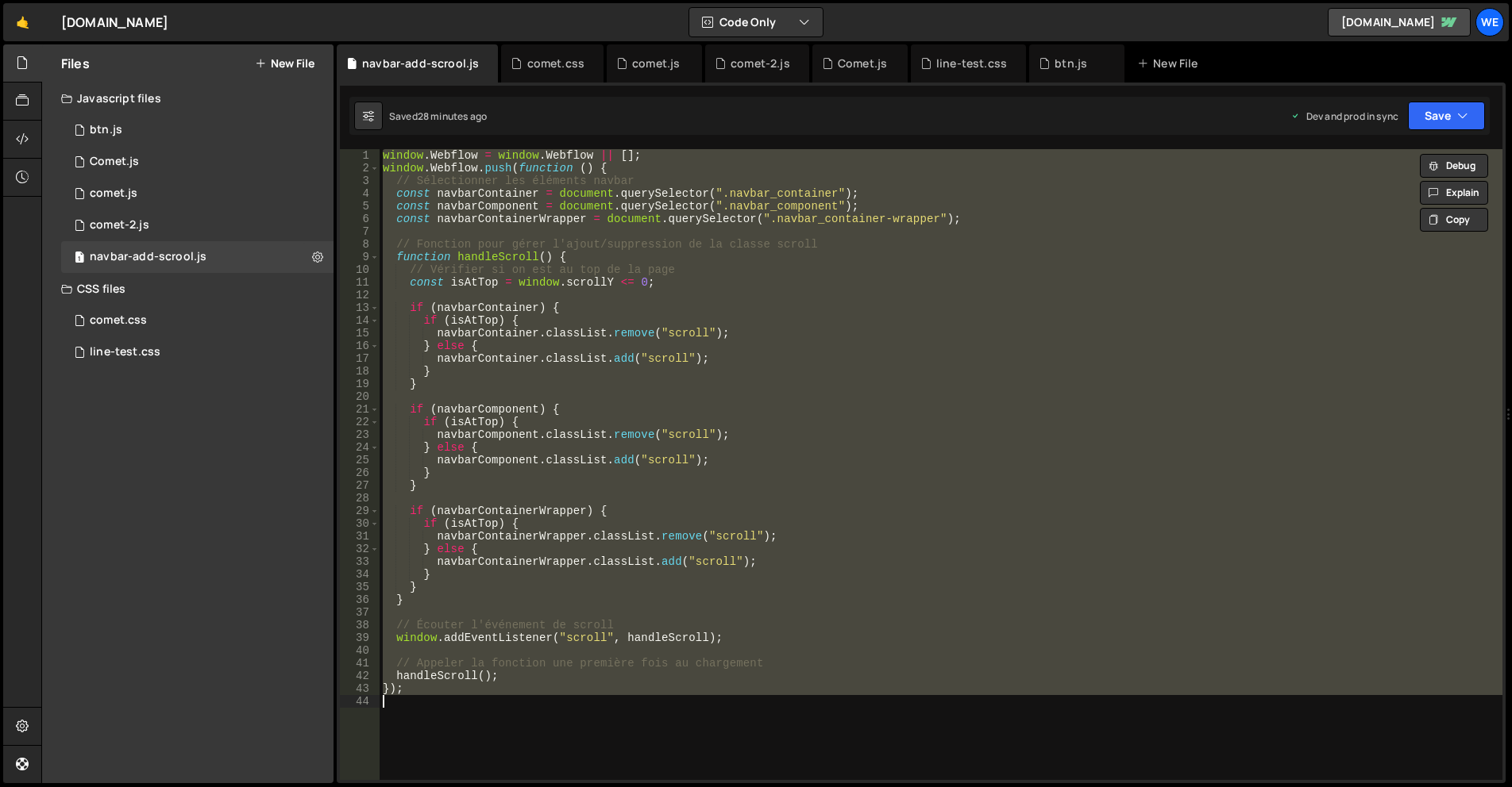
paste textarea
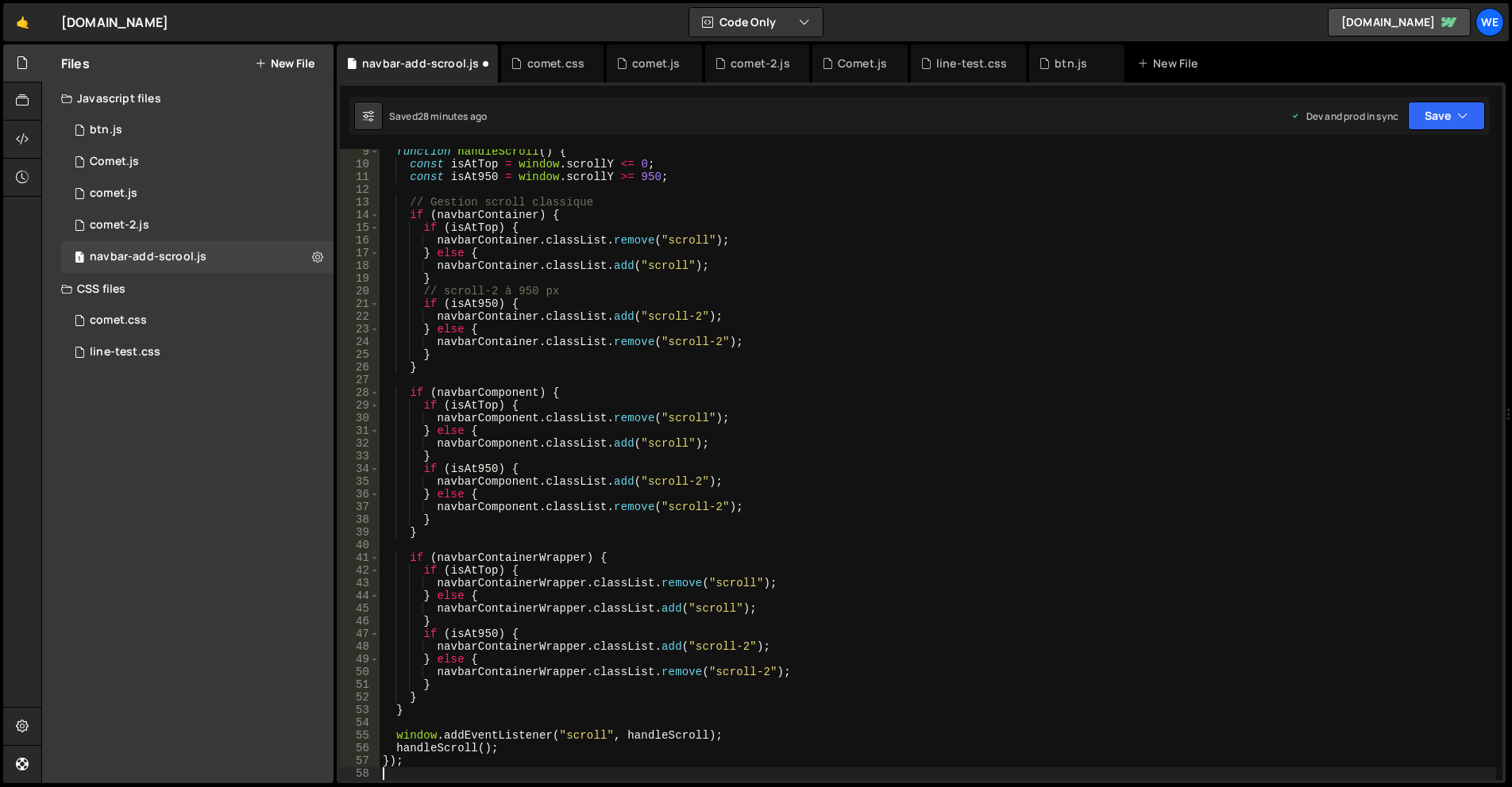
scroll to position [105, 0]
click at [601, 437] on div "function handleScroll ( ) { const isAtTop = window . scrollY <= 0 ; const isAt9…" at bounding box center [937, 473] width 1116 height 657
type textarea "});"
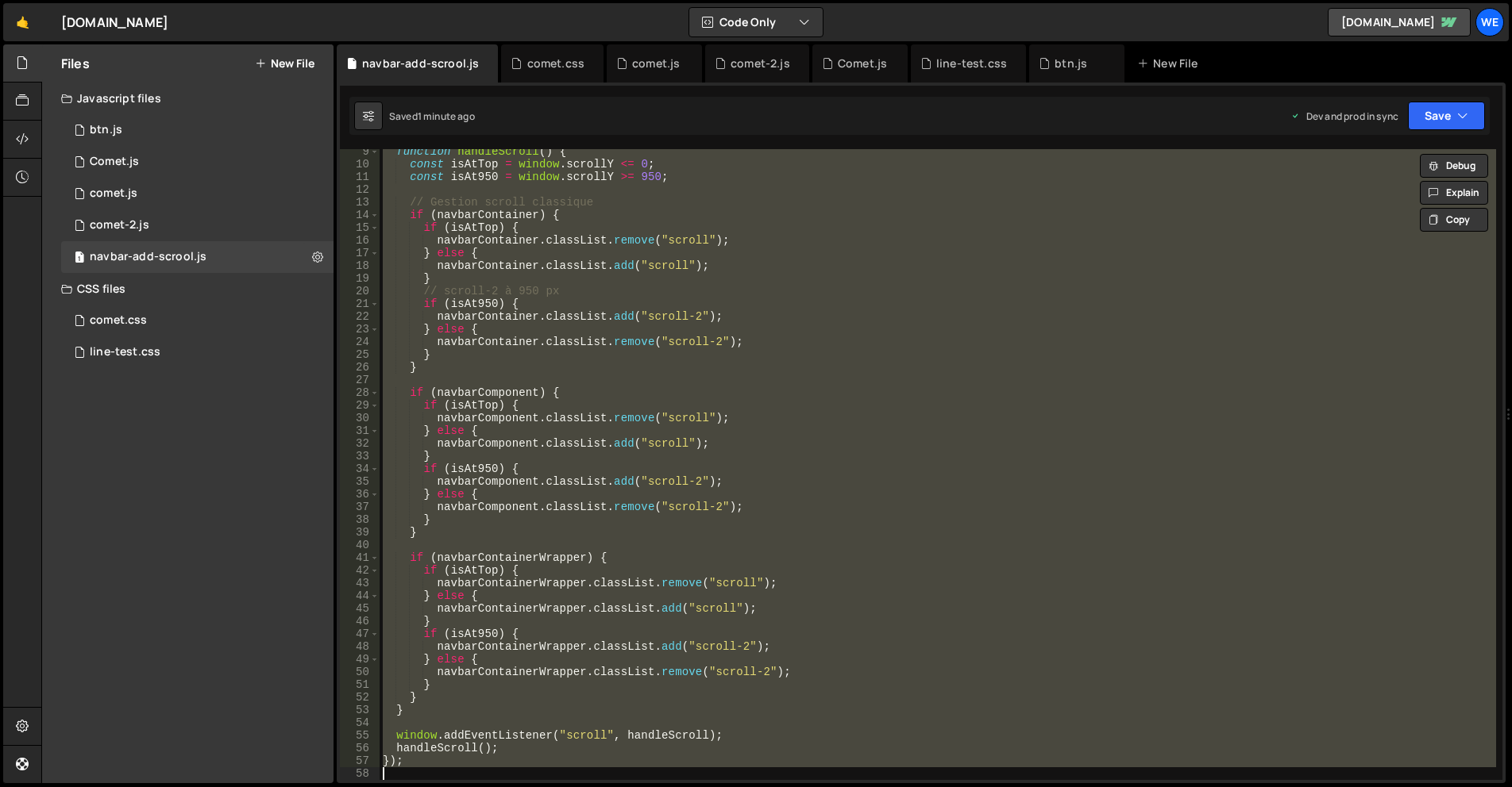
paste textarea
